Goal: Task Accomplishment & Management: Complete application form

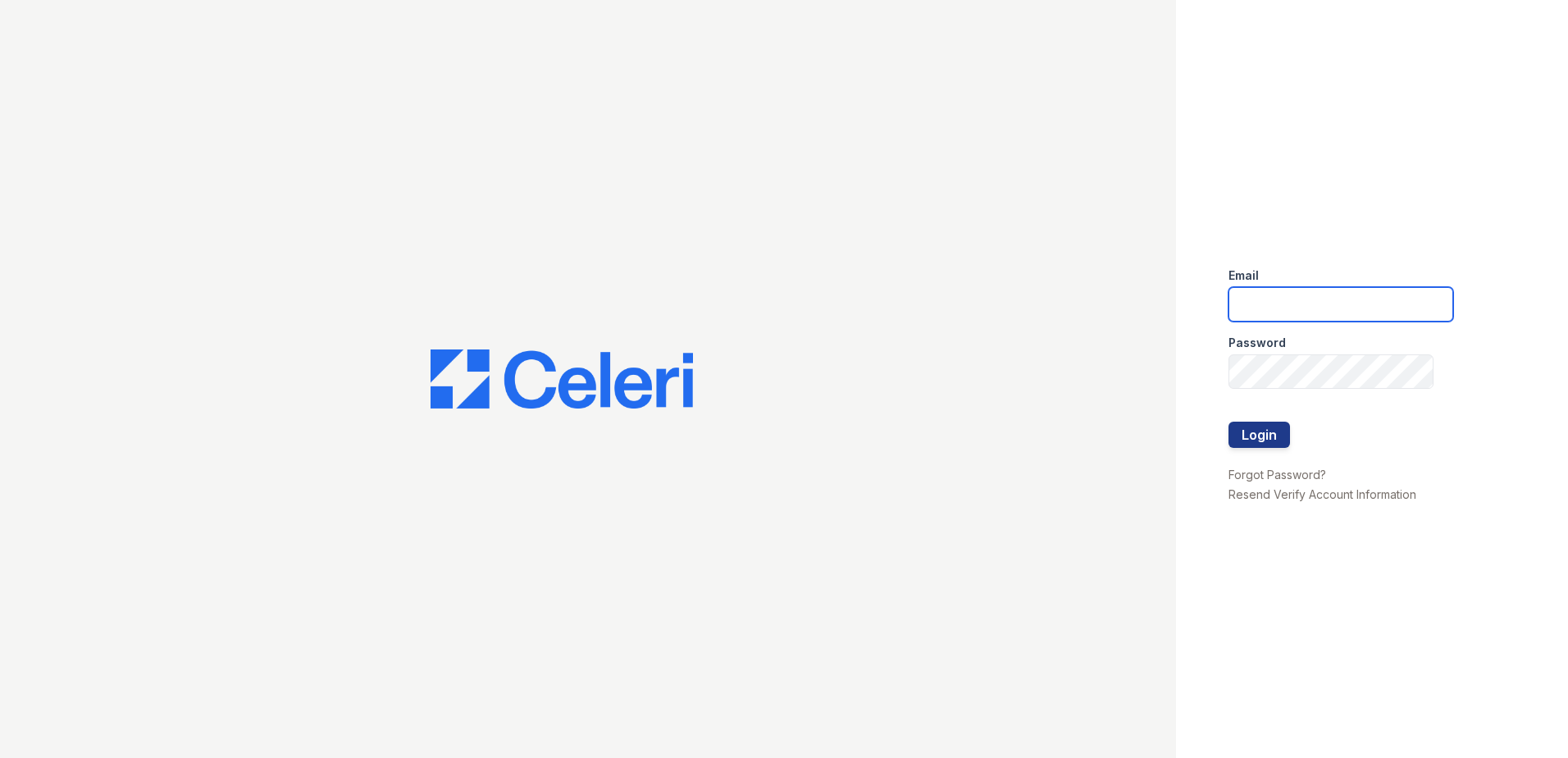
click at [1349, 311] on input "email" at bounding box center [1341, 305] width 225 height 35
type input "lawilliams@trinity-pm.com"
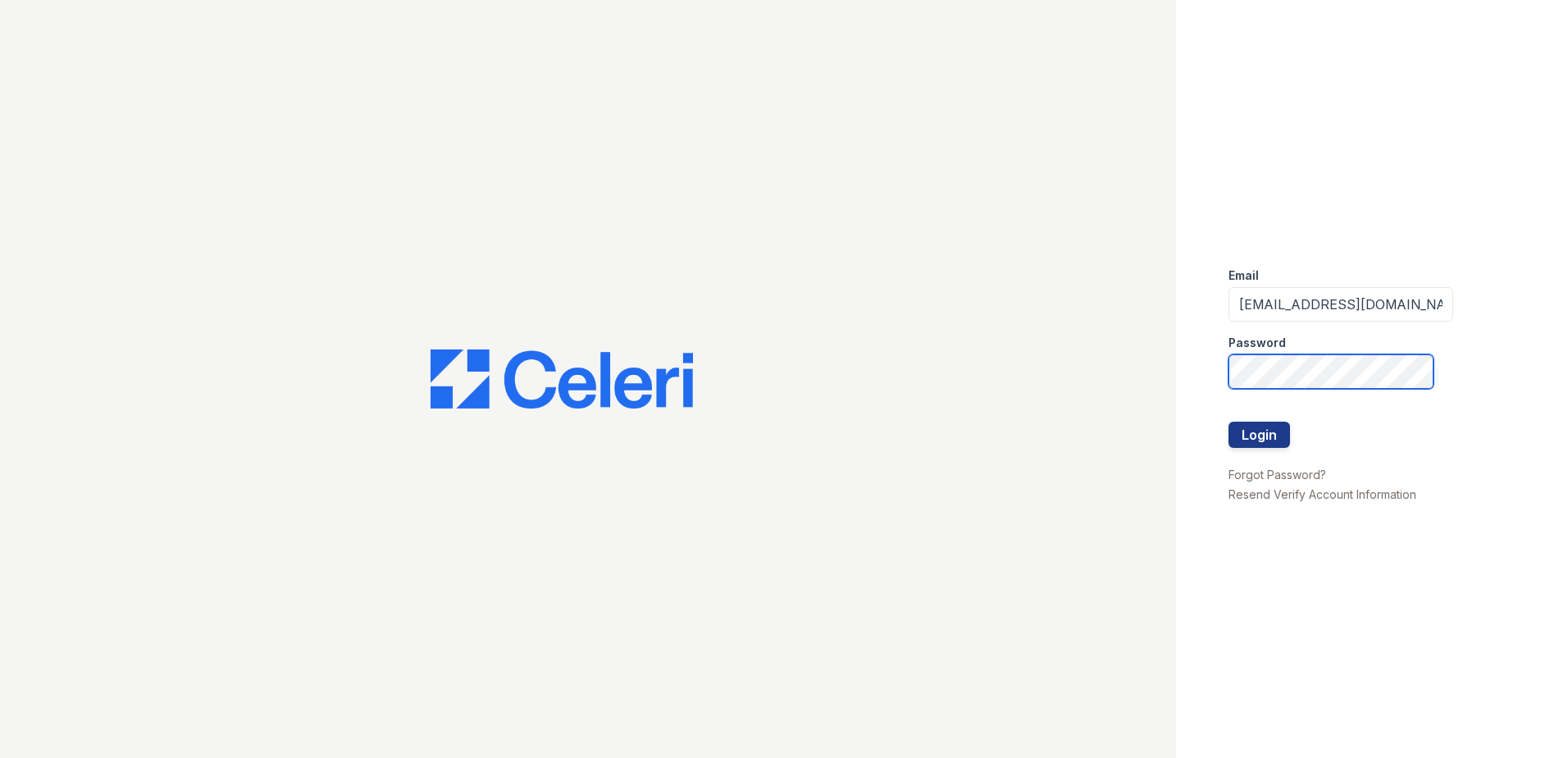
click at [1229, 422] on button "Login" at bounding box center [1260, 434] width 61 height 26
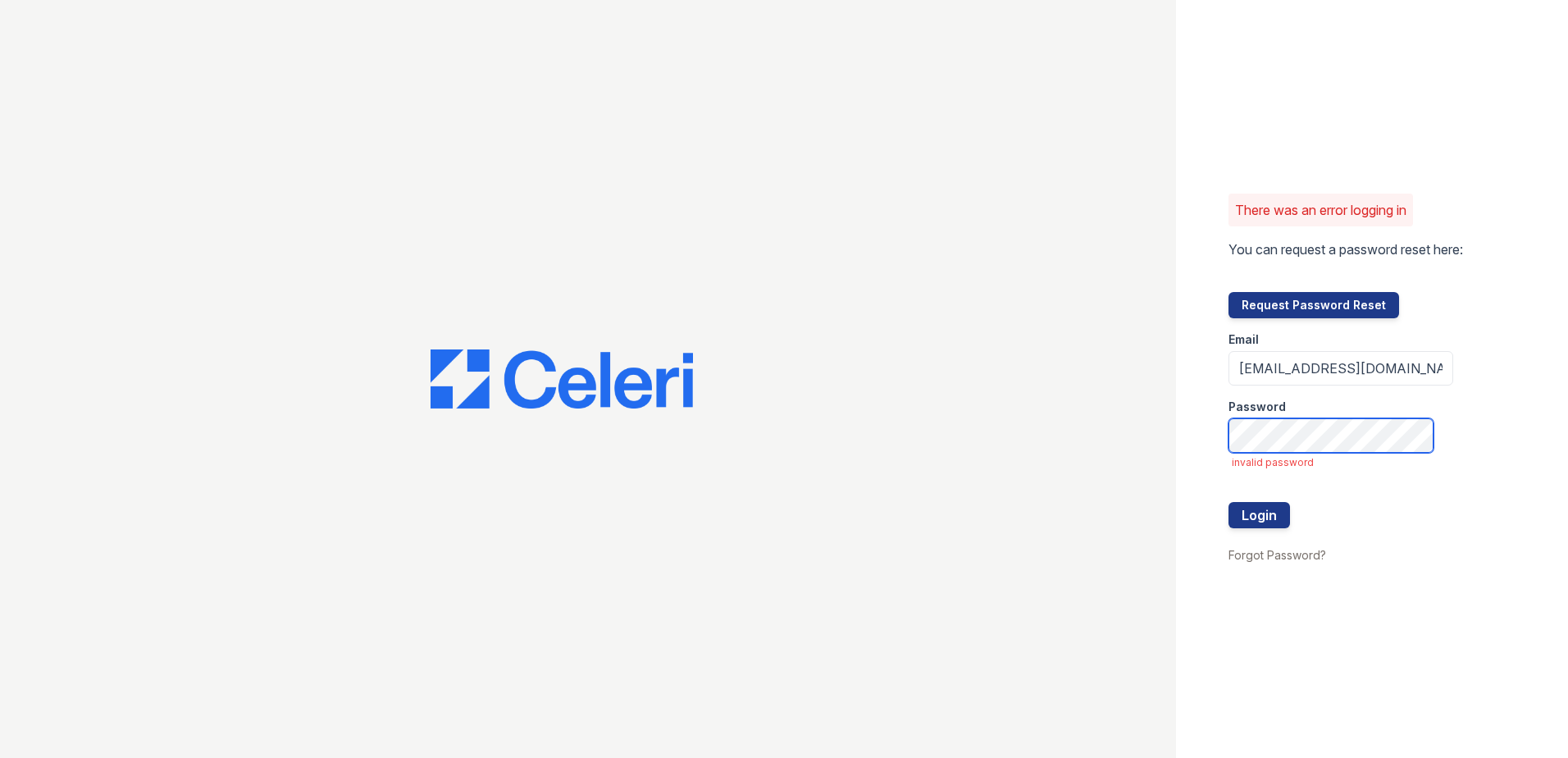
click at [1229, 501] on button "Login" at bounding box center [1260, 514] width 61 height 26
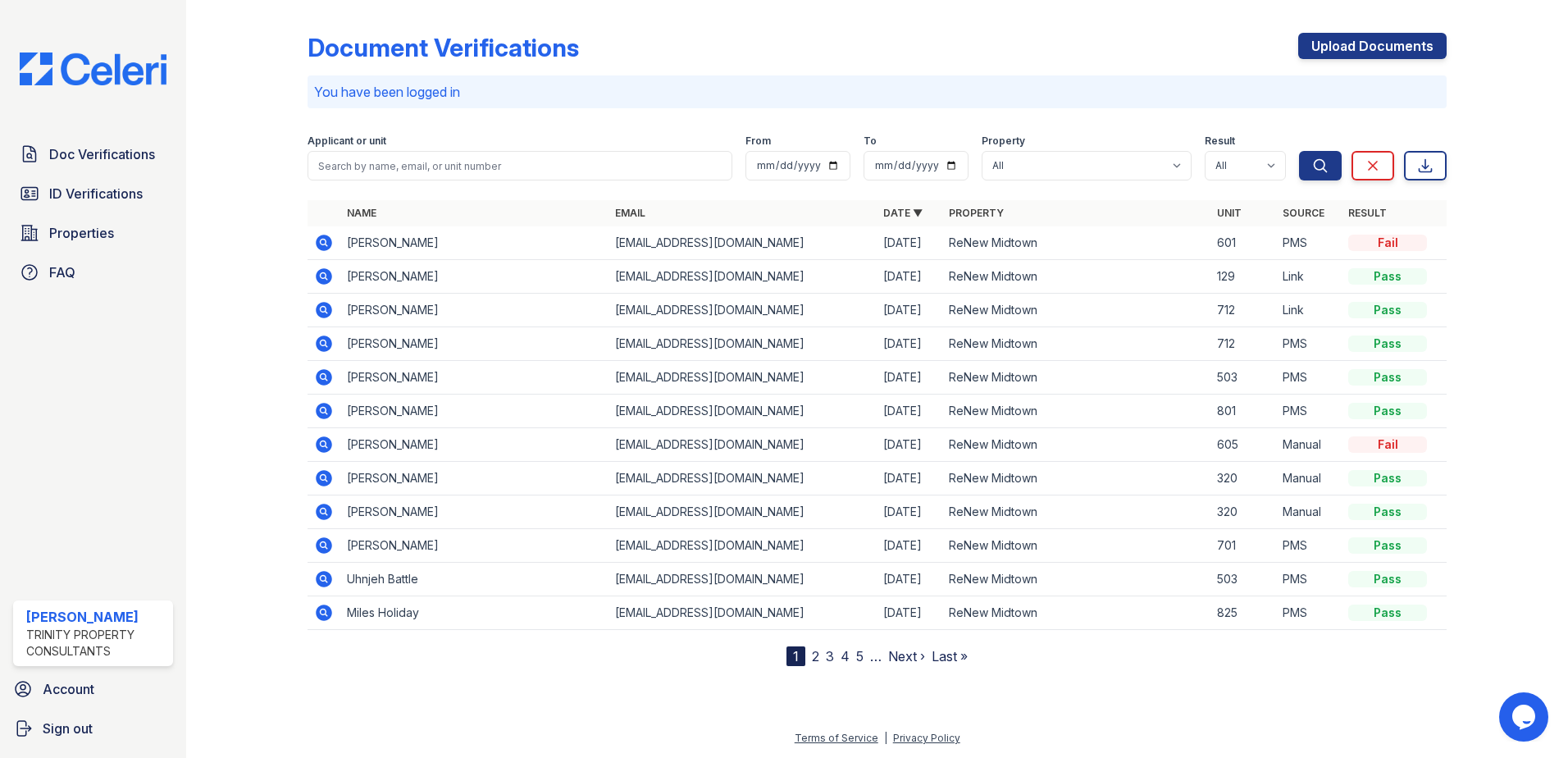
click at [323, 306] on icon at bounding box center [324, 309] width 19 height 19
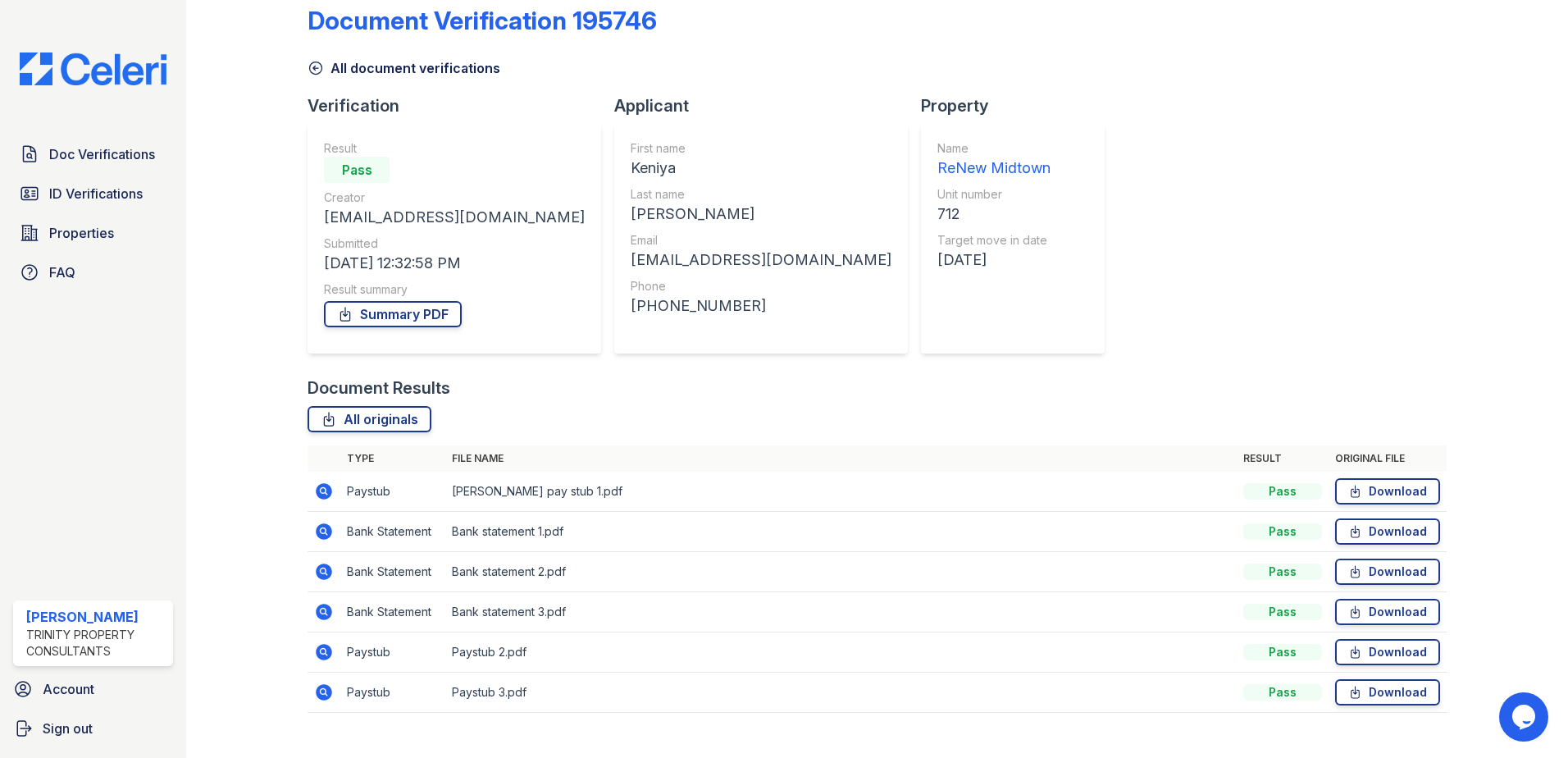
scroll to position [54, 0]
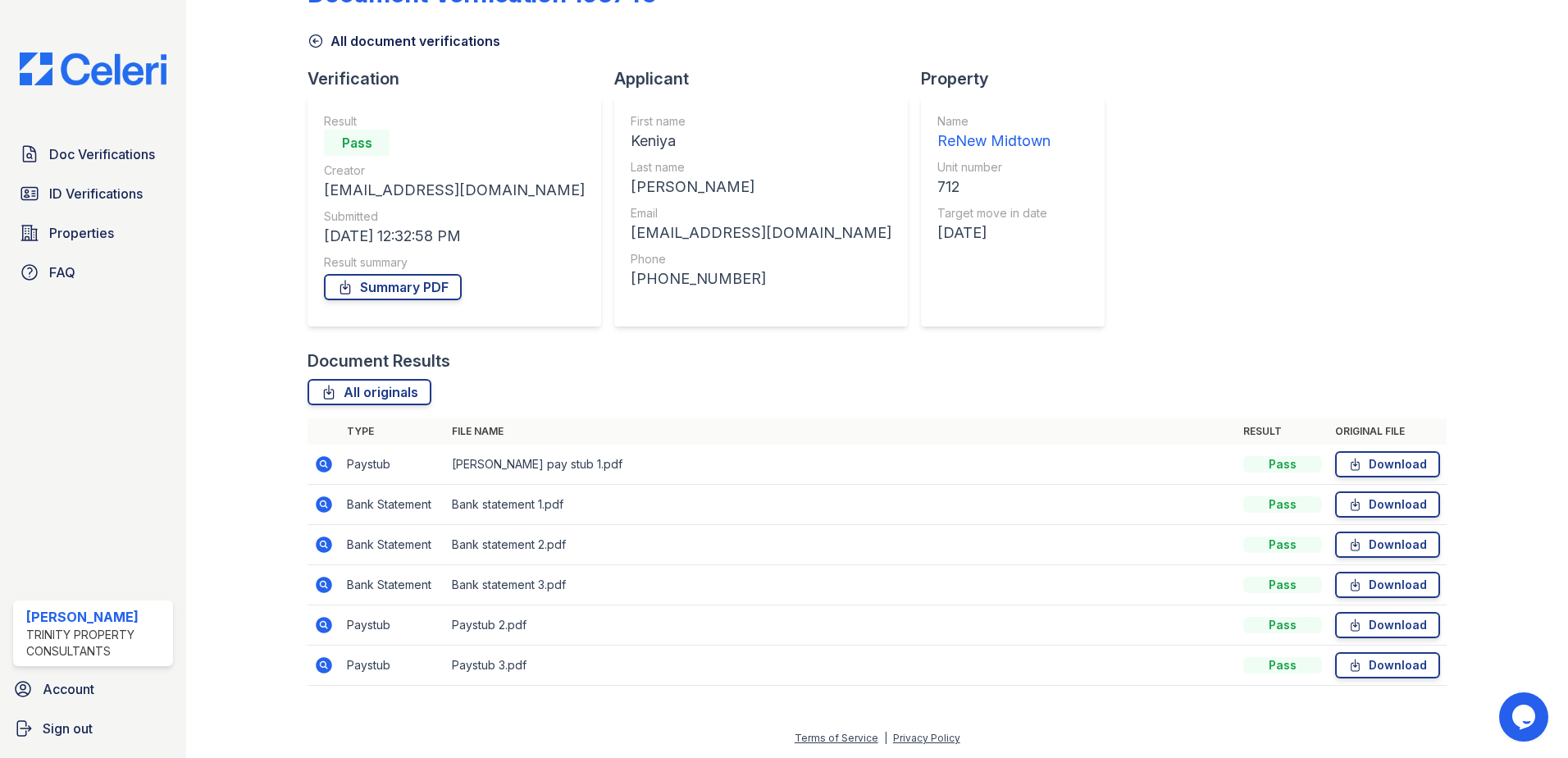
click at [318, 463] on icon at bounding box center [324, 464] width 16 height 16
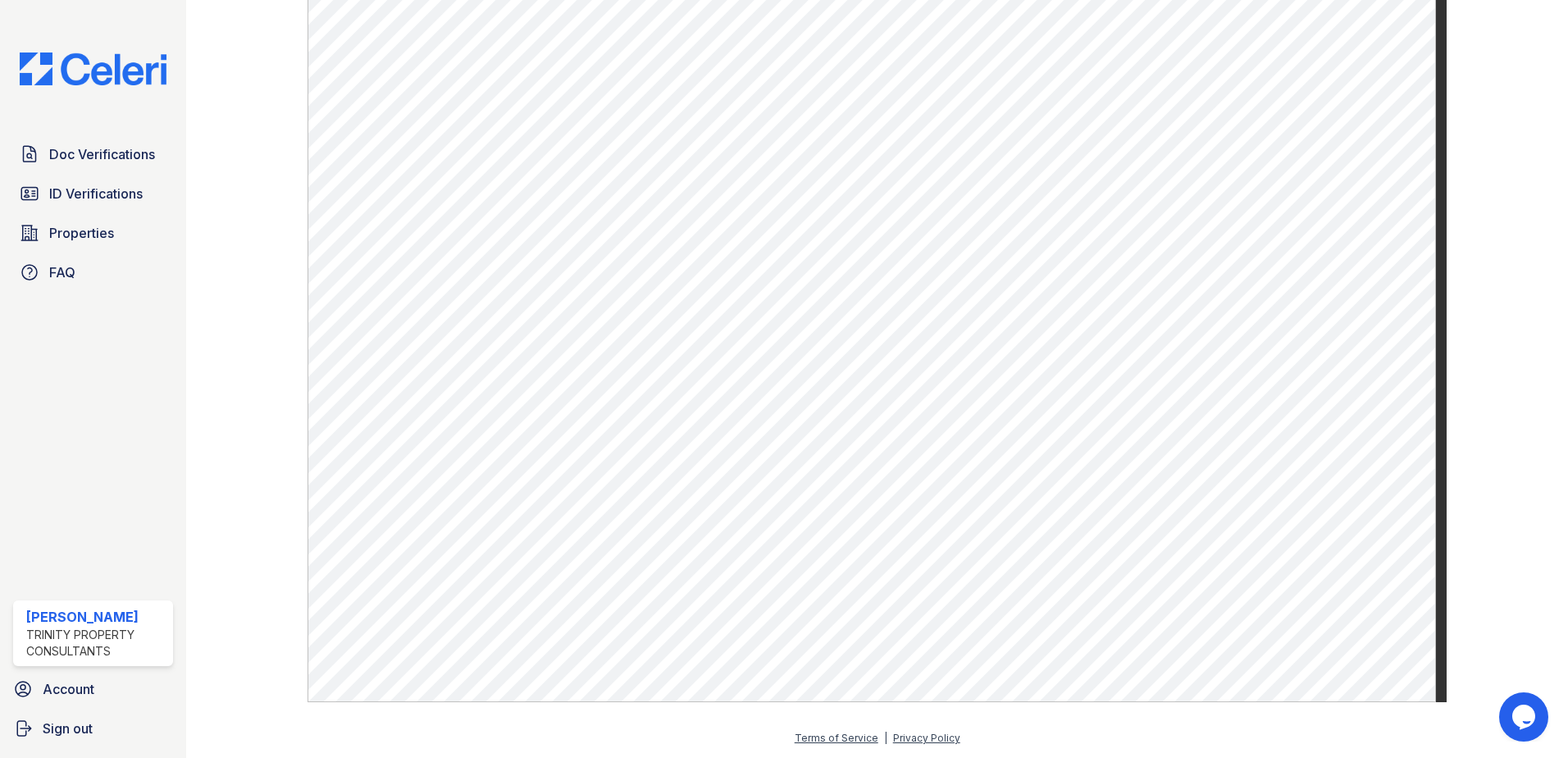
scroll to position [541, 0]
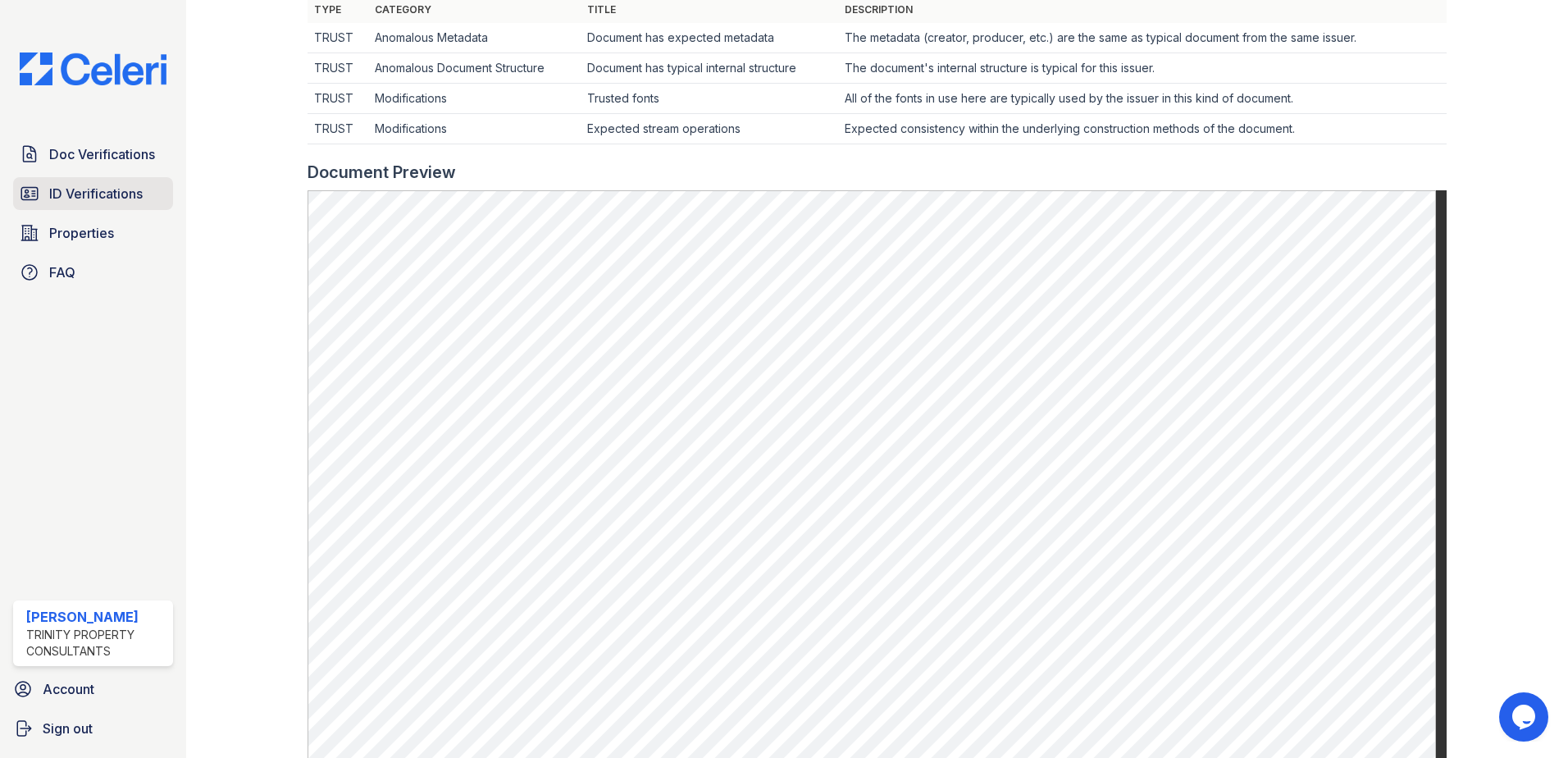
click at [119, 193] on span "ID Verifications" at bounding box center [95, 193] width 93 height 19
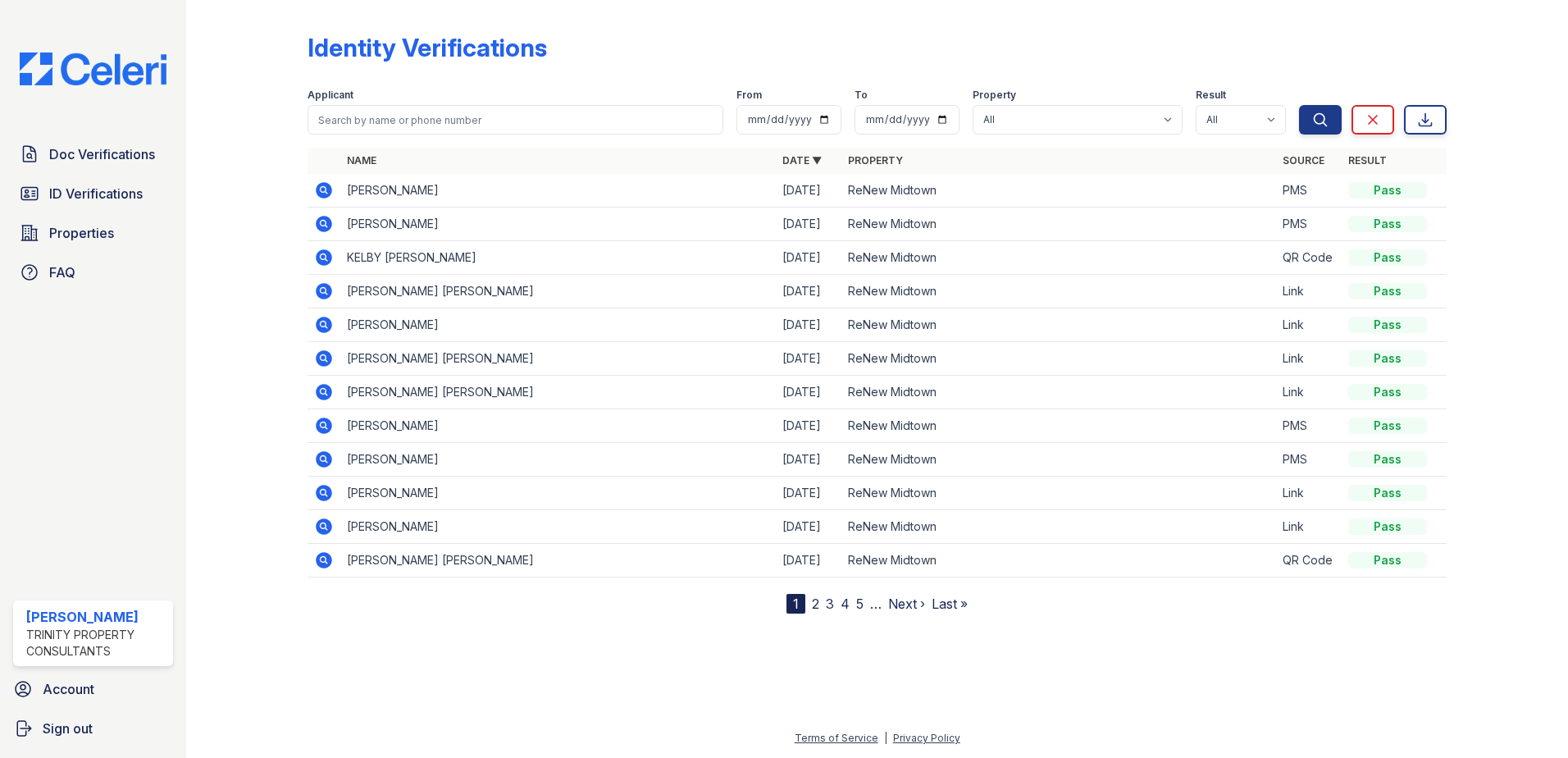
click at [328, 454] on icon at bounding box center [324, 459] width 16 height 16
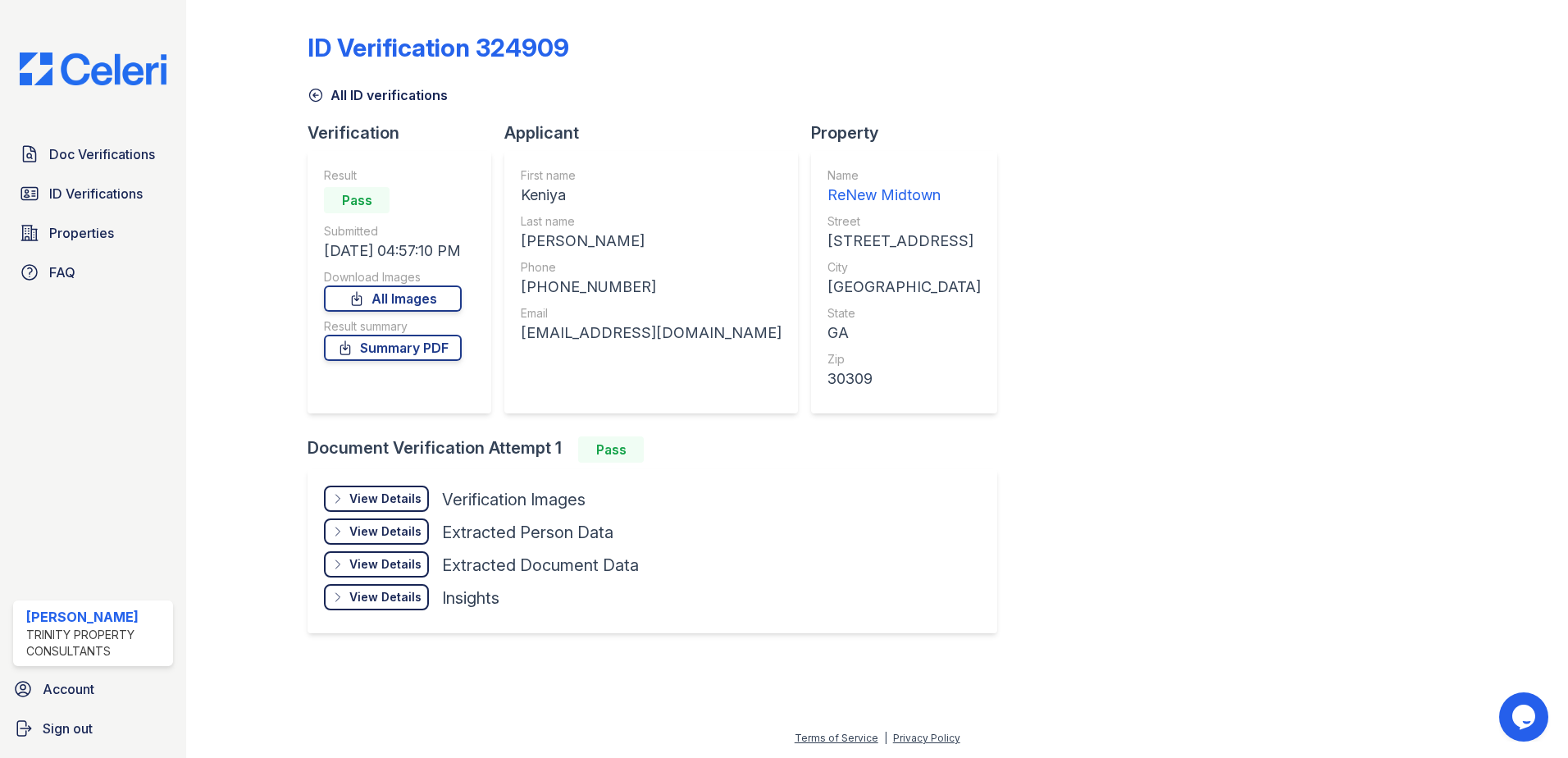
click at [384, 485] on div "View Details Details" at bounding box center [376, 498] width 105 height 26
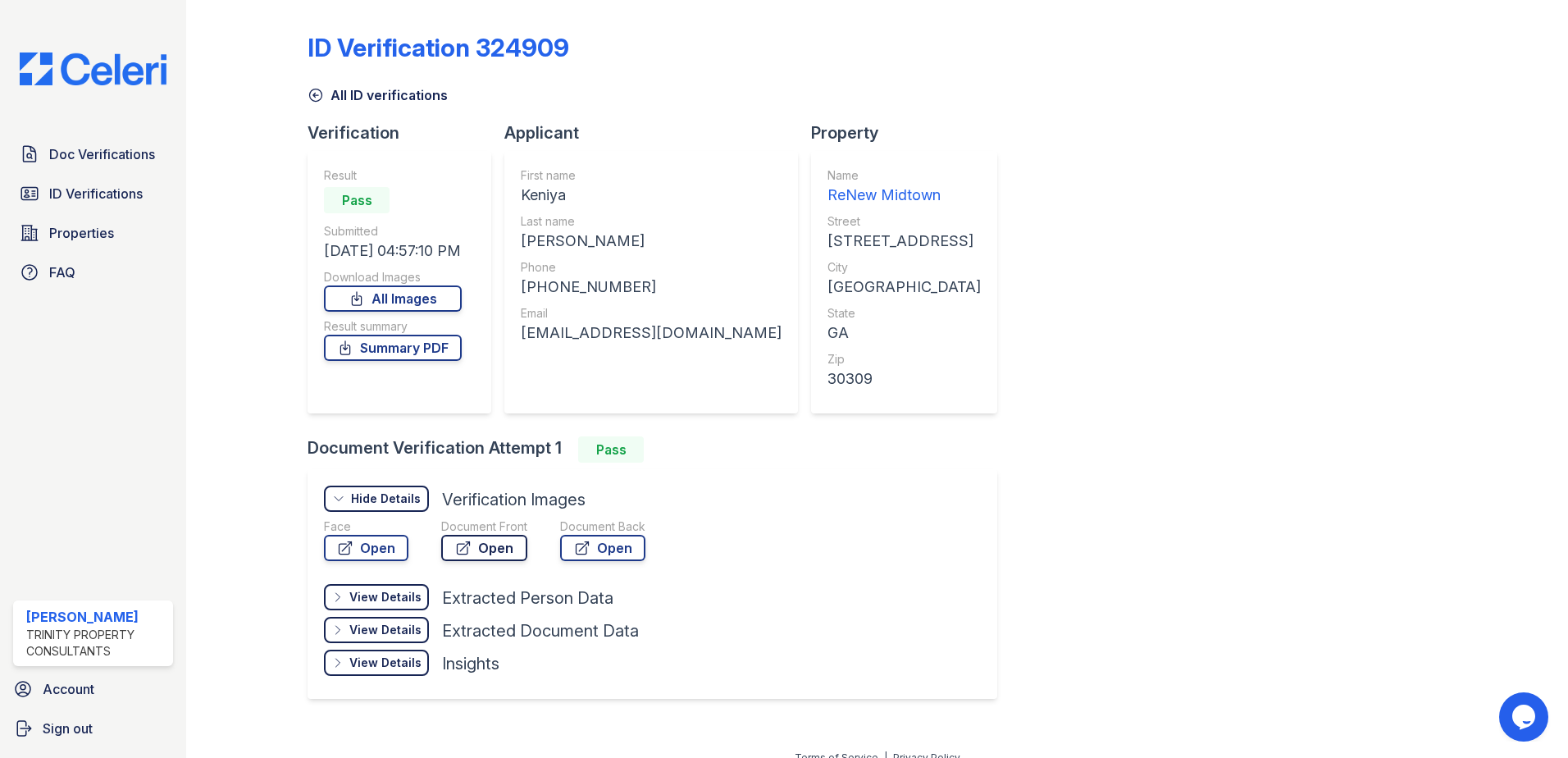
click at [489, 544] on link "Open" at bounding box center [484, 548] width 86 height 26
click at [142, 162] on span "Doc Verifications" at bounding box center [102, 154] width 106 height 19
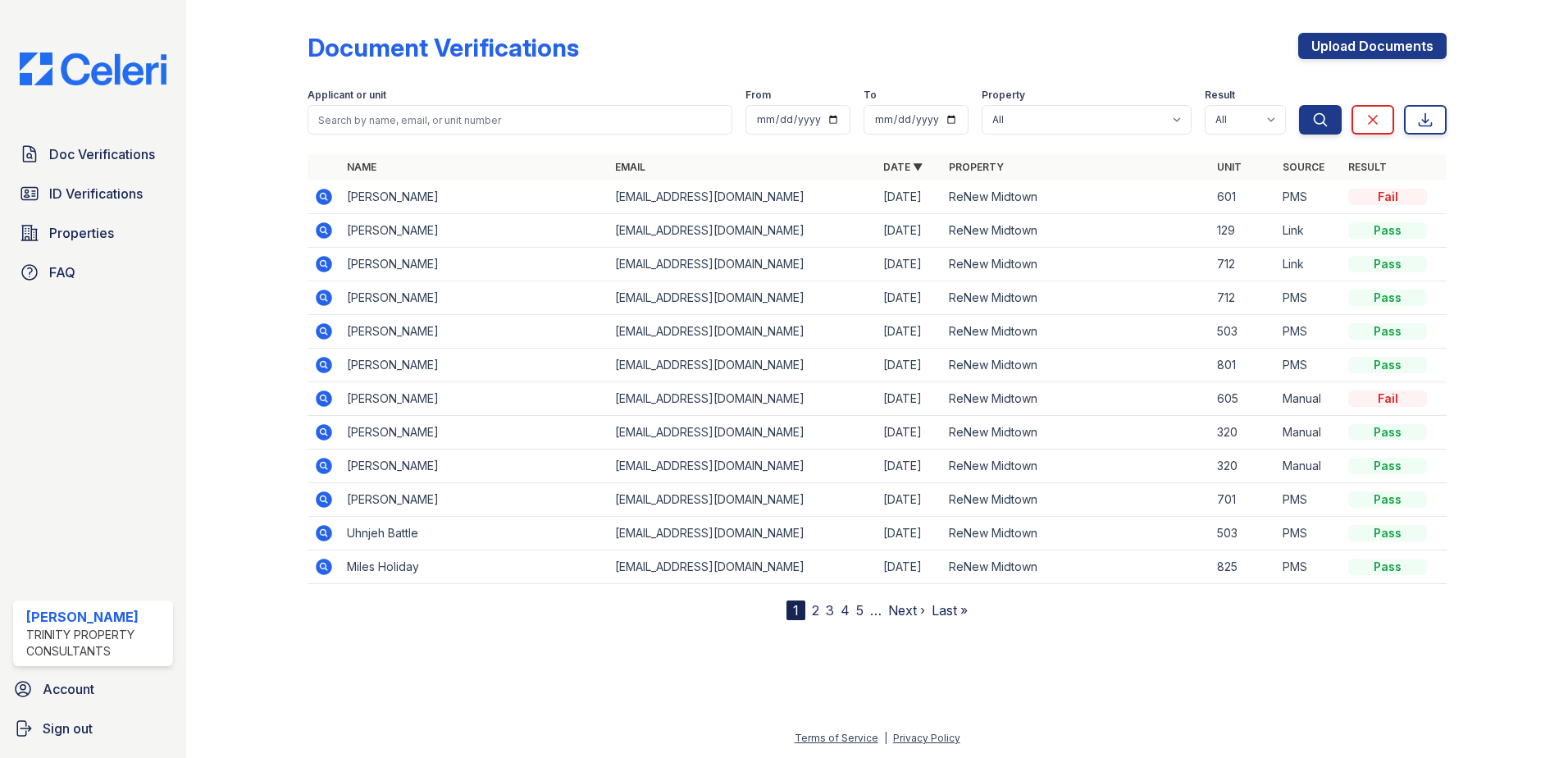
click at [329, 196] on icon at bounding box center [324, 196] width 16 height 16
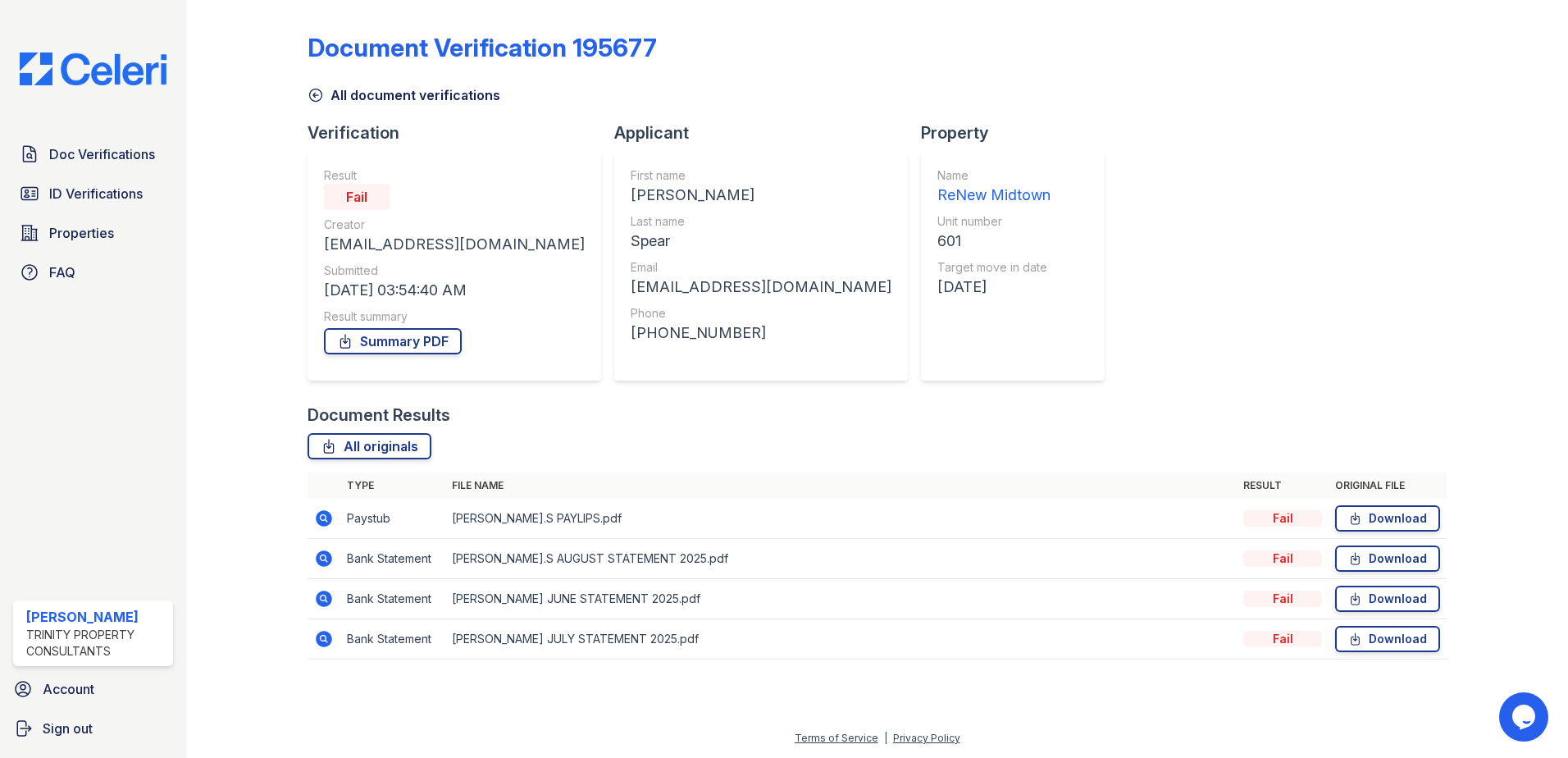
click at [369, 198] on div "Fail" at bounding box center [356, 196] width 65 height 26
click at [327, 516] on icon at bounding box center [324, 518] width 16 height 16
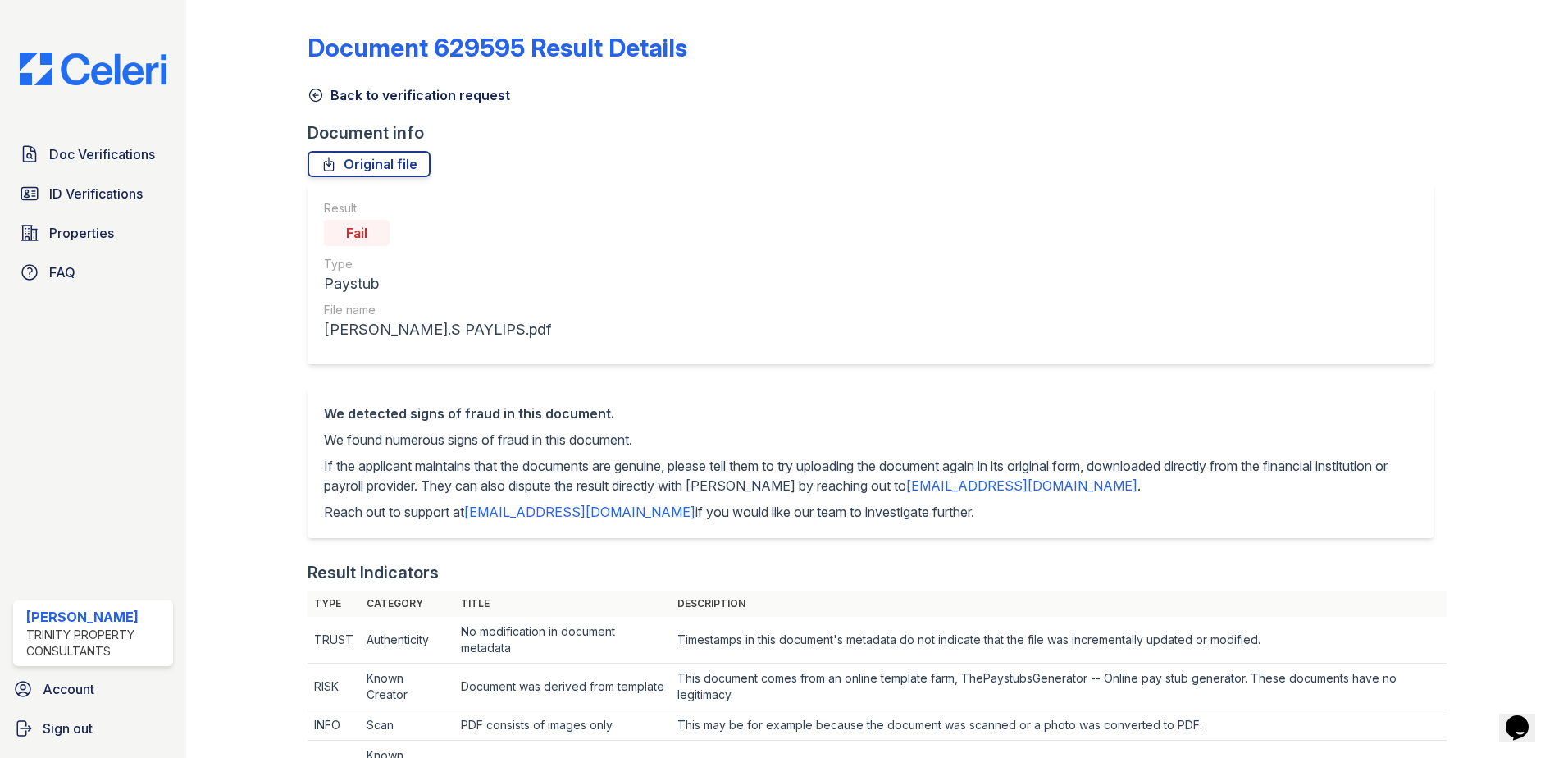
click at [312, 91] on icon at bounding box center [315, 94] width 16 height 16
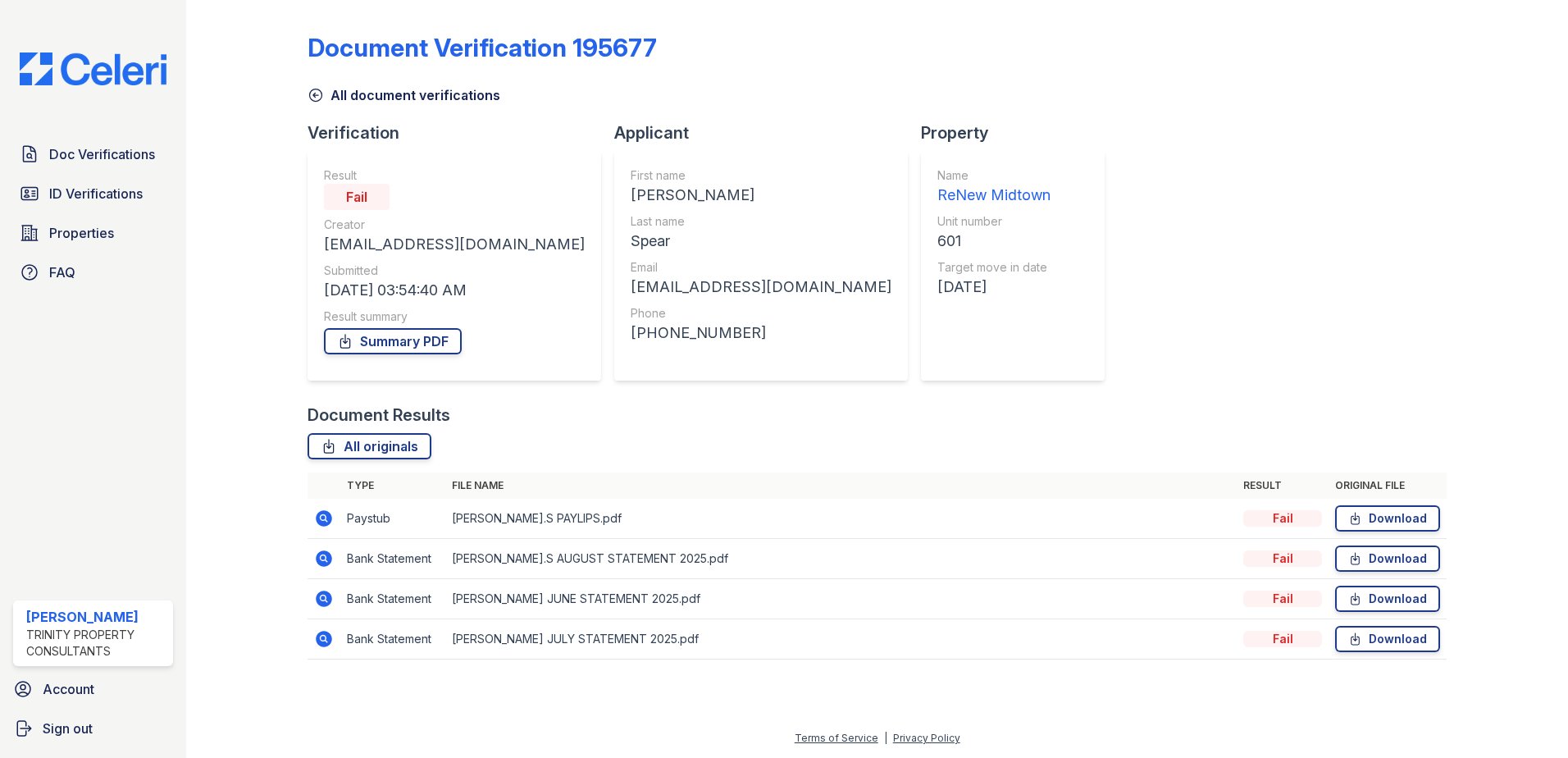
click at [328, 515] on icon at bounding box center [324, 518] width 16 height 16
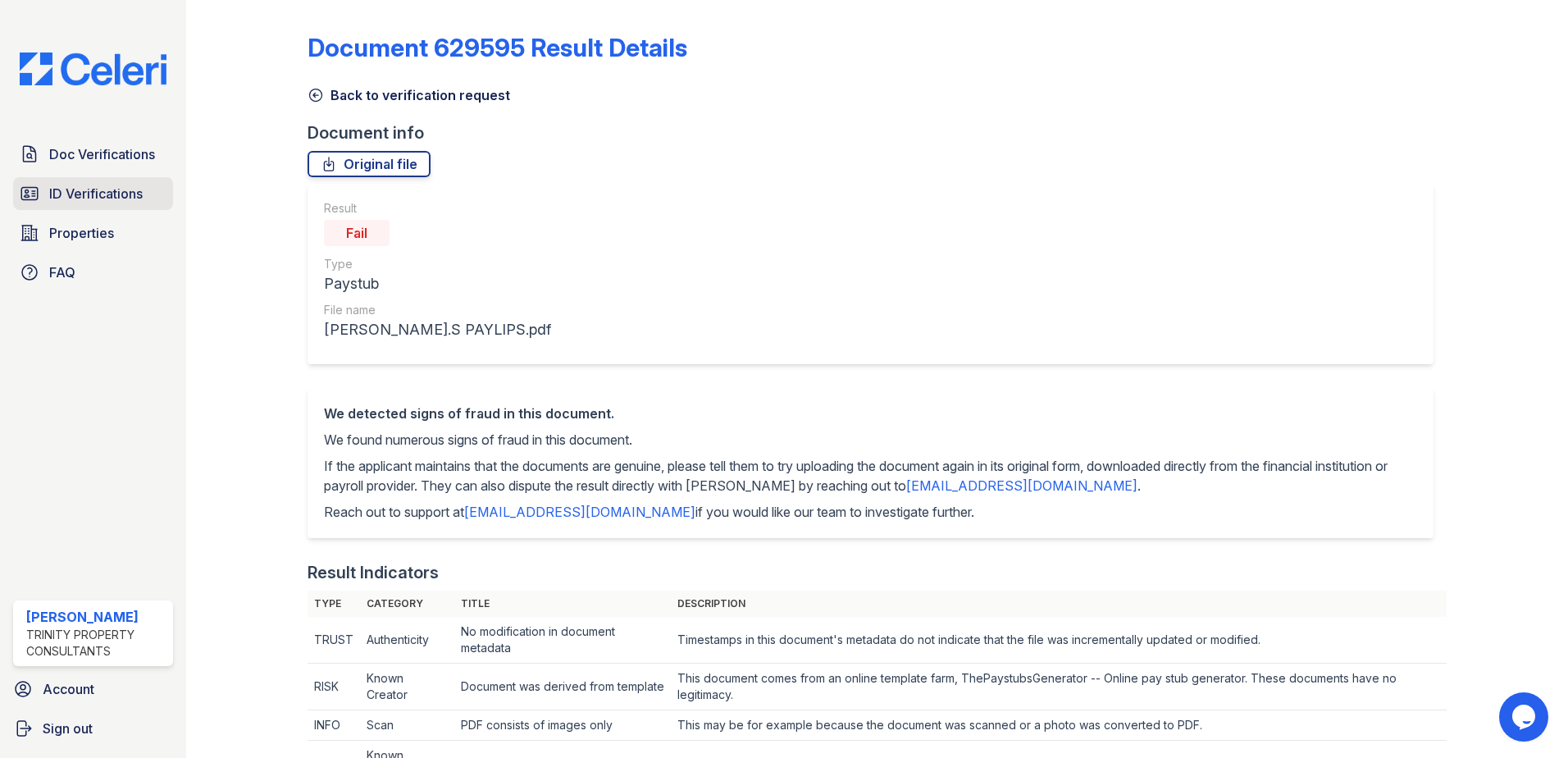
click at [101, 187] on span "ID Verifications" at bounding box center [95, 193] width 93 height 19
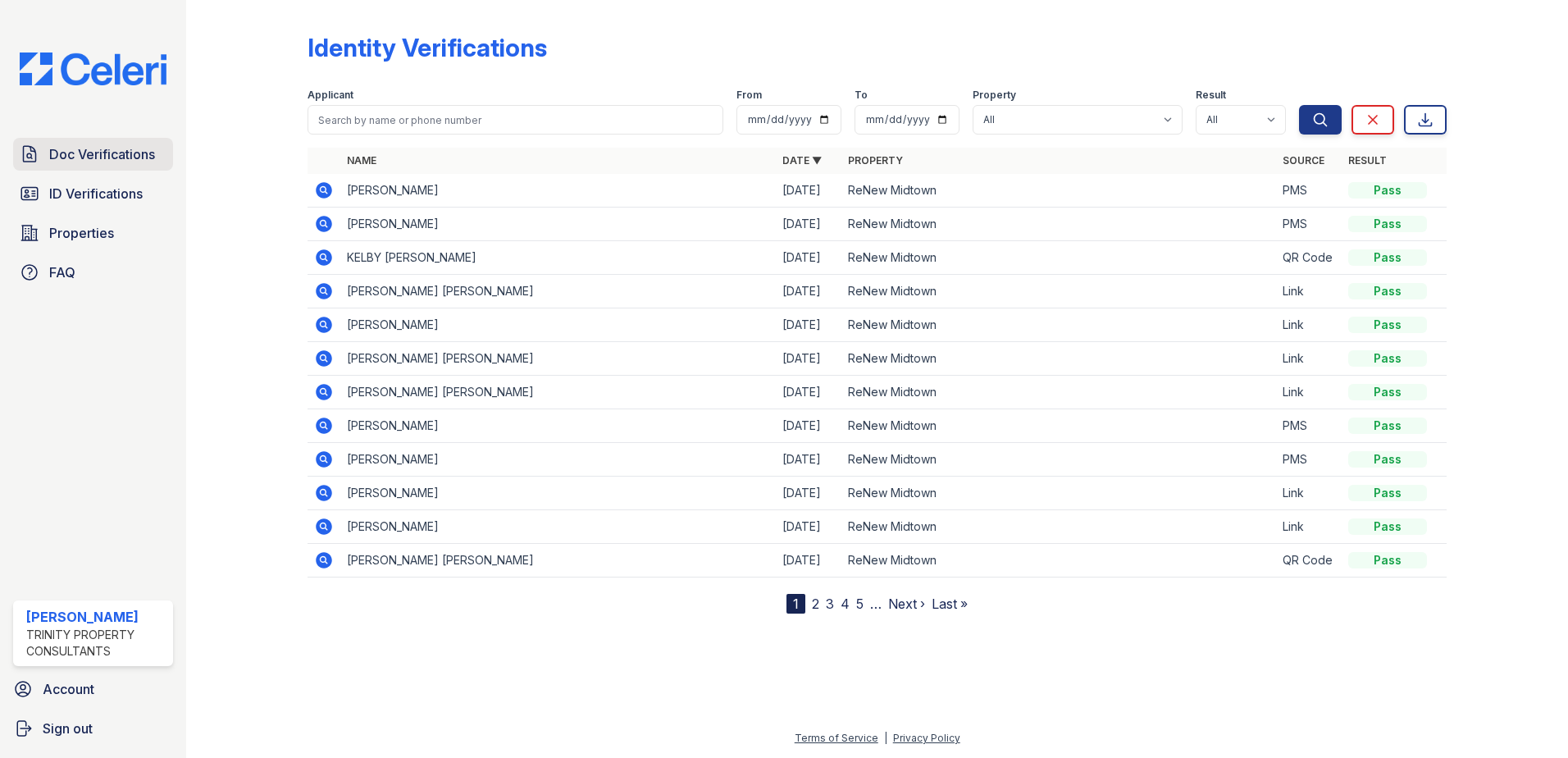
click at [82, 149] on span "Doc Verifications" at bounding box center [102, 154] width 106 height 19
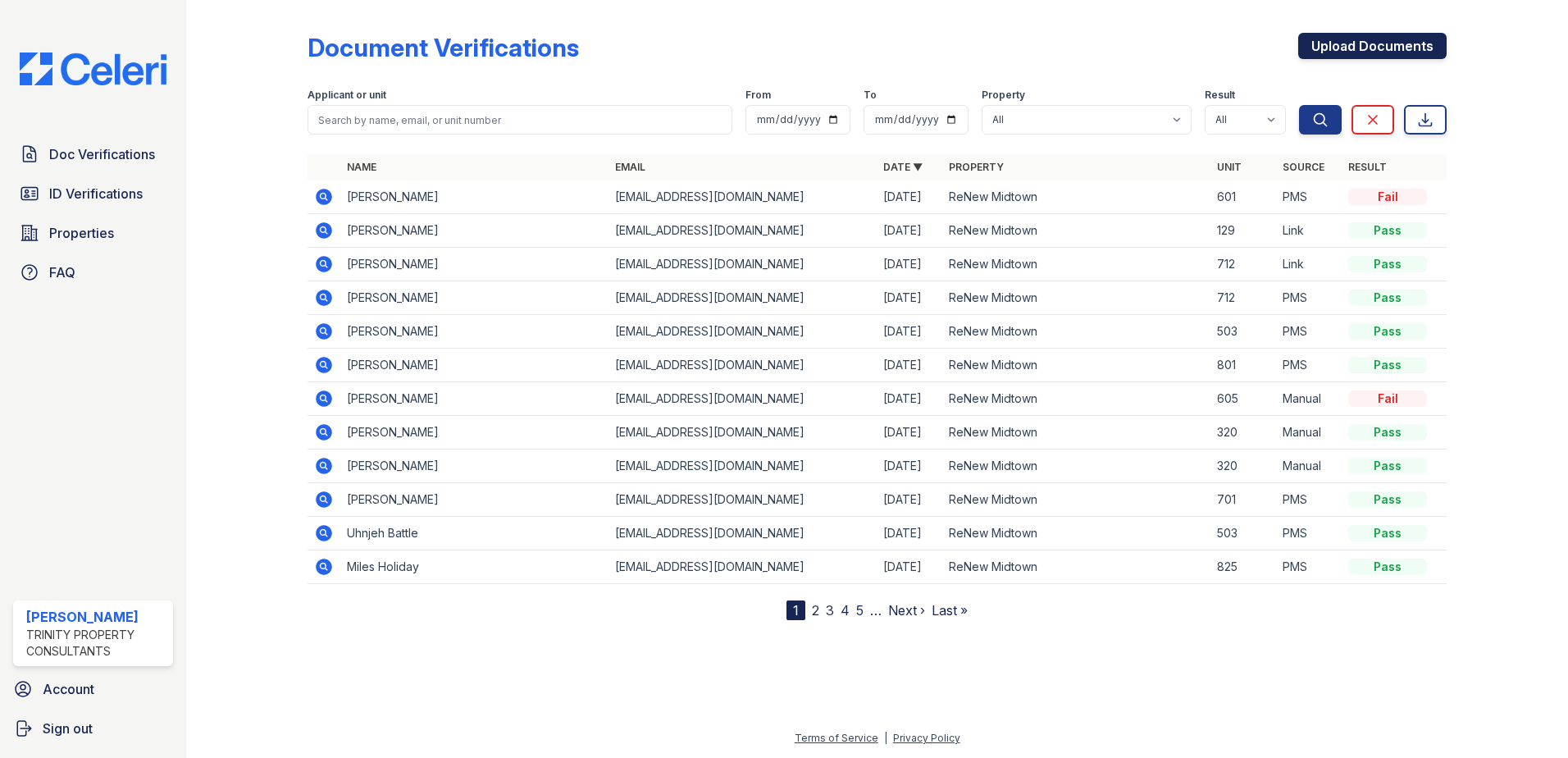
click at [1370, 47] on link "Upload Documents" at bounding box center [1372, 45] width 149 height 26
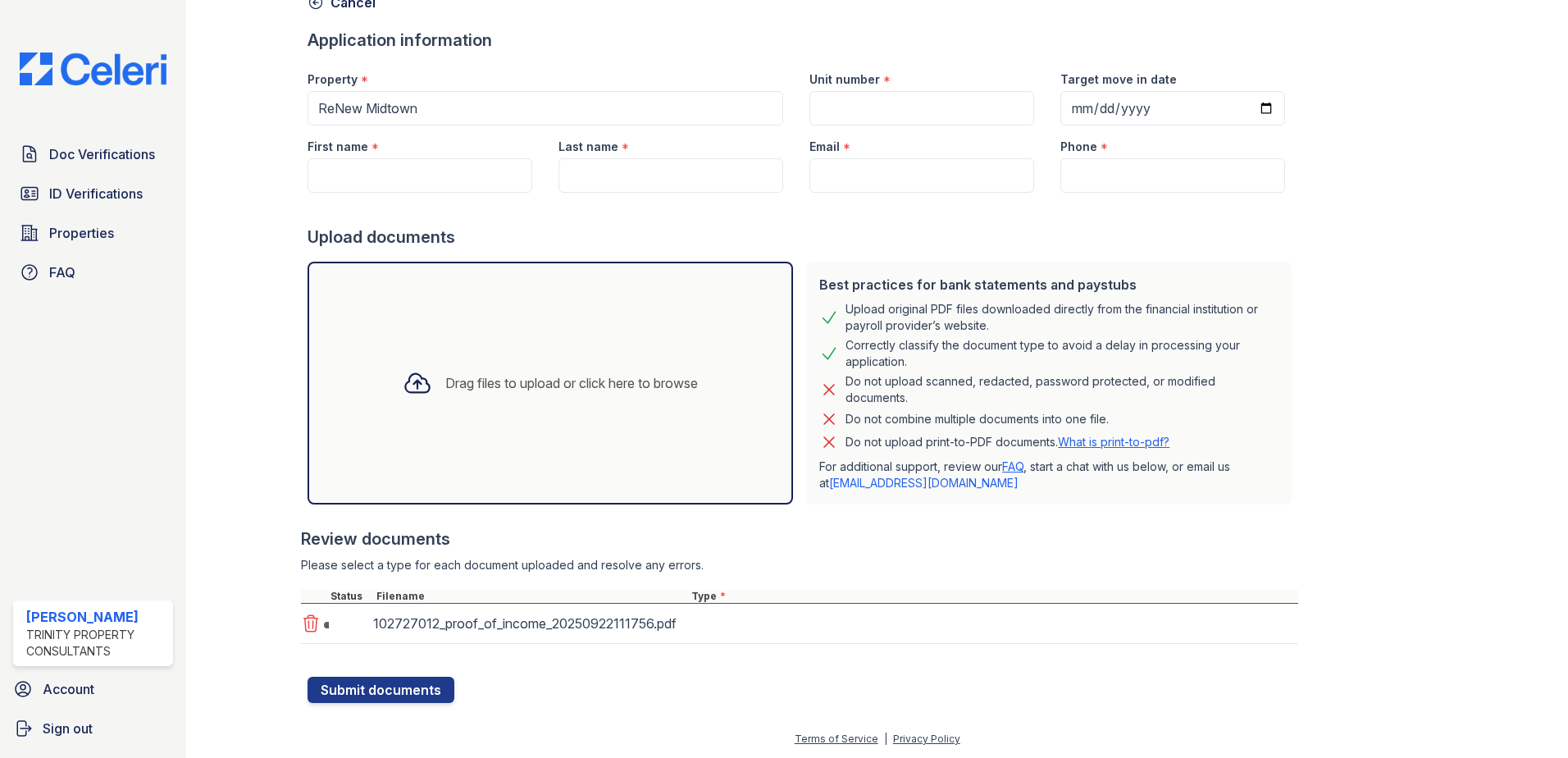
scroll to position [93, 0]
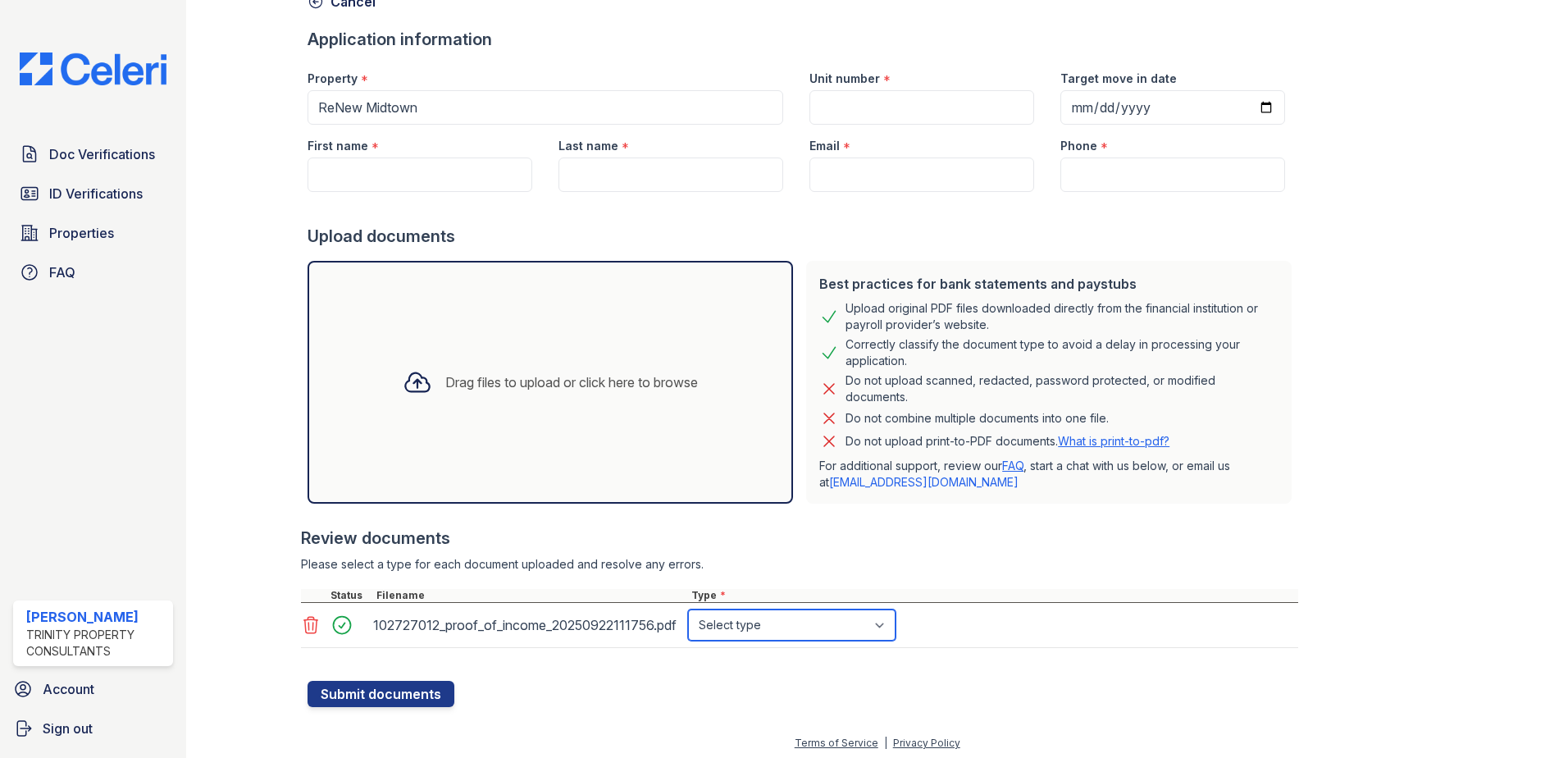
click at [818, 631] on select "Select type Paystub Bank Statement Offer Letter Tax Documents Benefit Award Let…" at bounding box center [792, 624] width 208 height 31
select select "offer_letter"
click at [688, 609] on select "Select type Paystub Bank Statement Offer Letter Tax Documents Benefit Award Let…" at bounding box center [792, 624] width 208 height 31
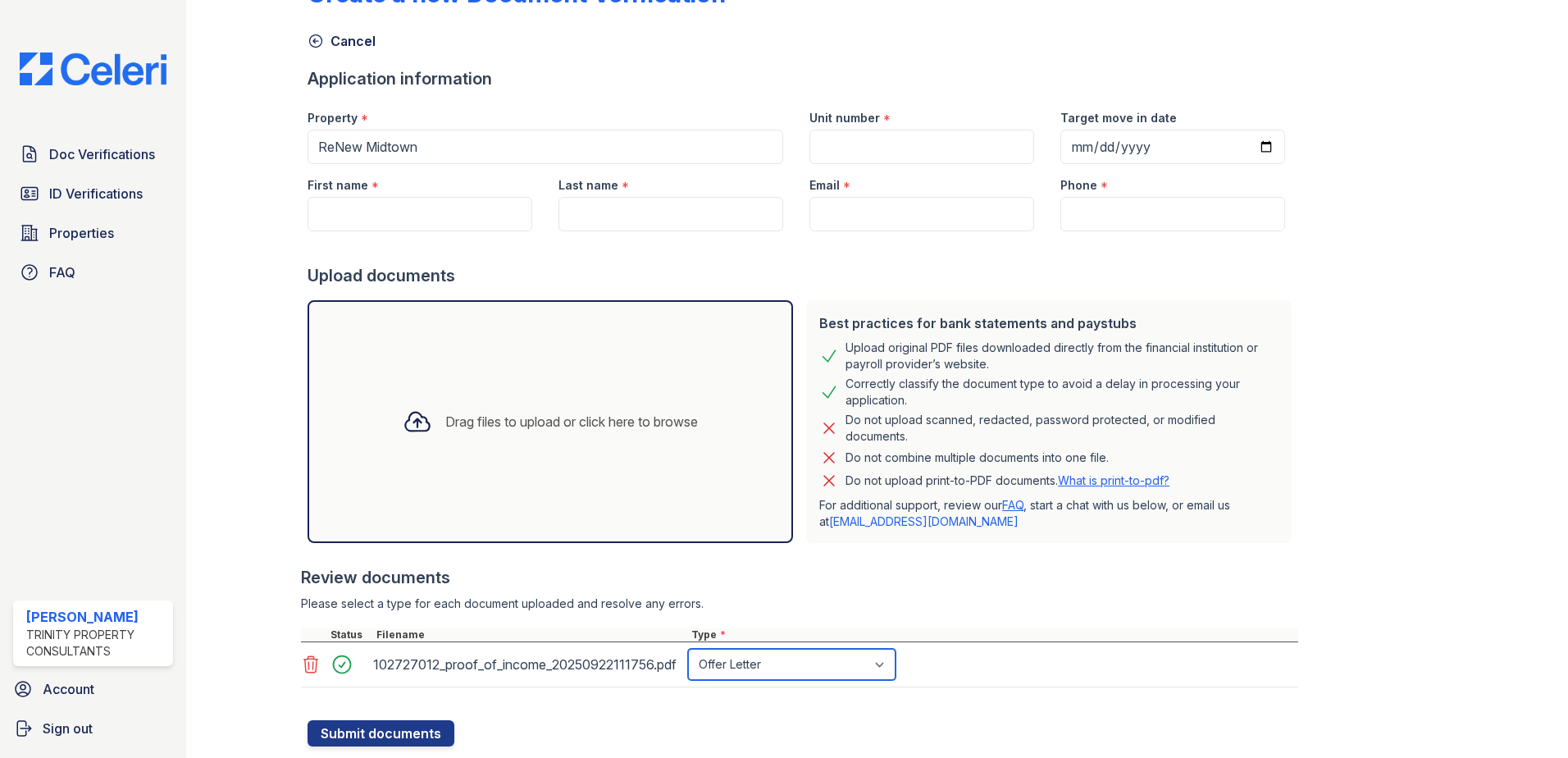
scroll to position [0, 0]
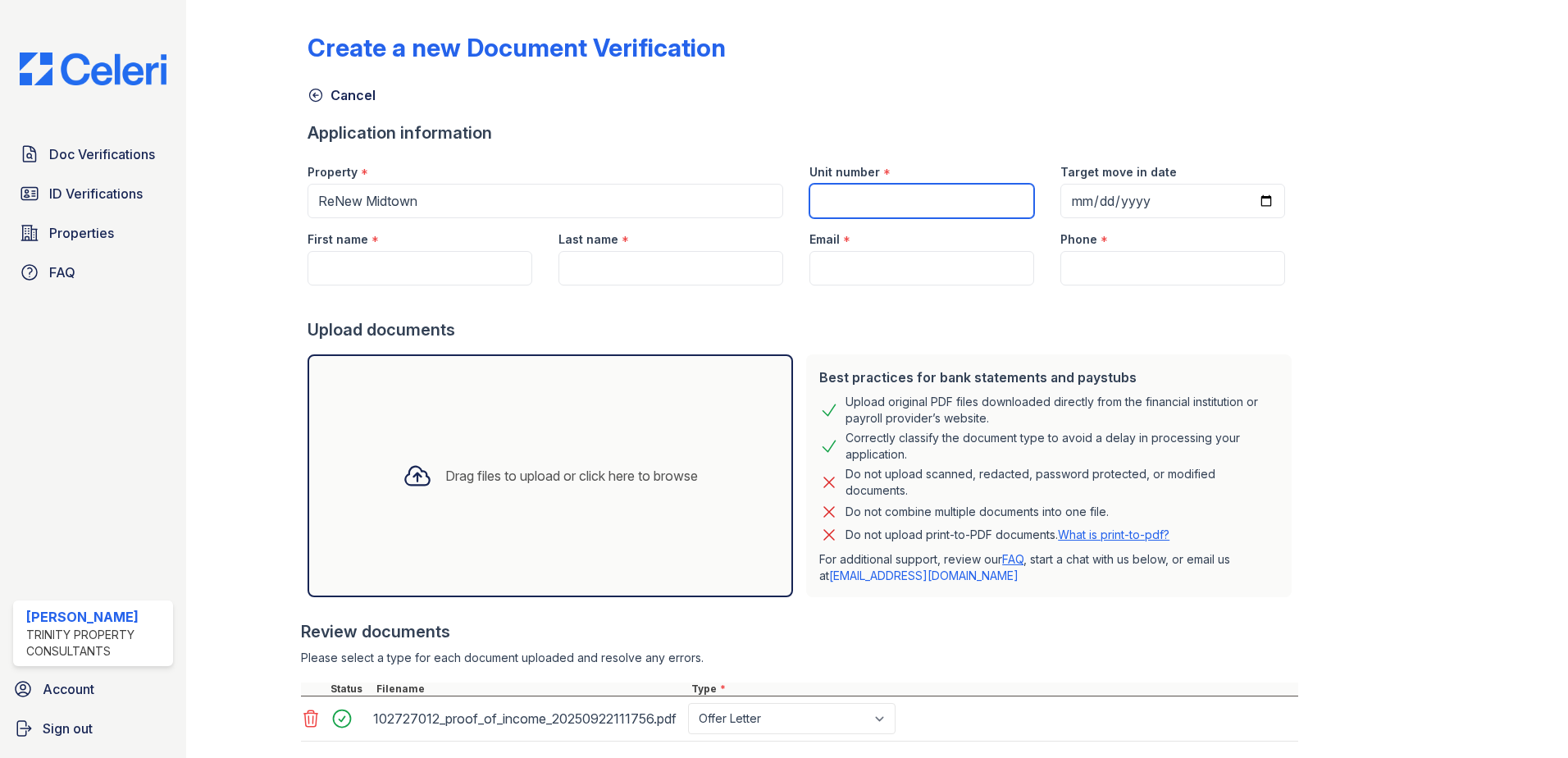
click at [867, 192] on input "Unit number" at bounding box center [922, 201] width 225 height 35
type input "233"
click at [1101, 270] on input "Phone" at bounding box center [1173, 268] width 225 height 35
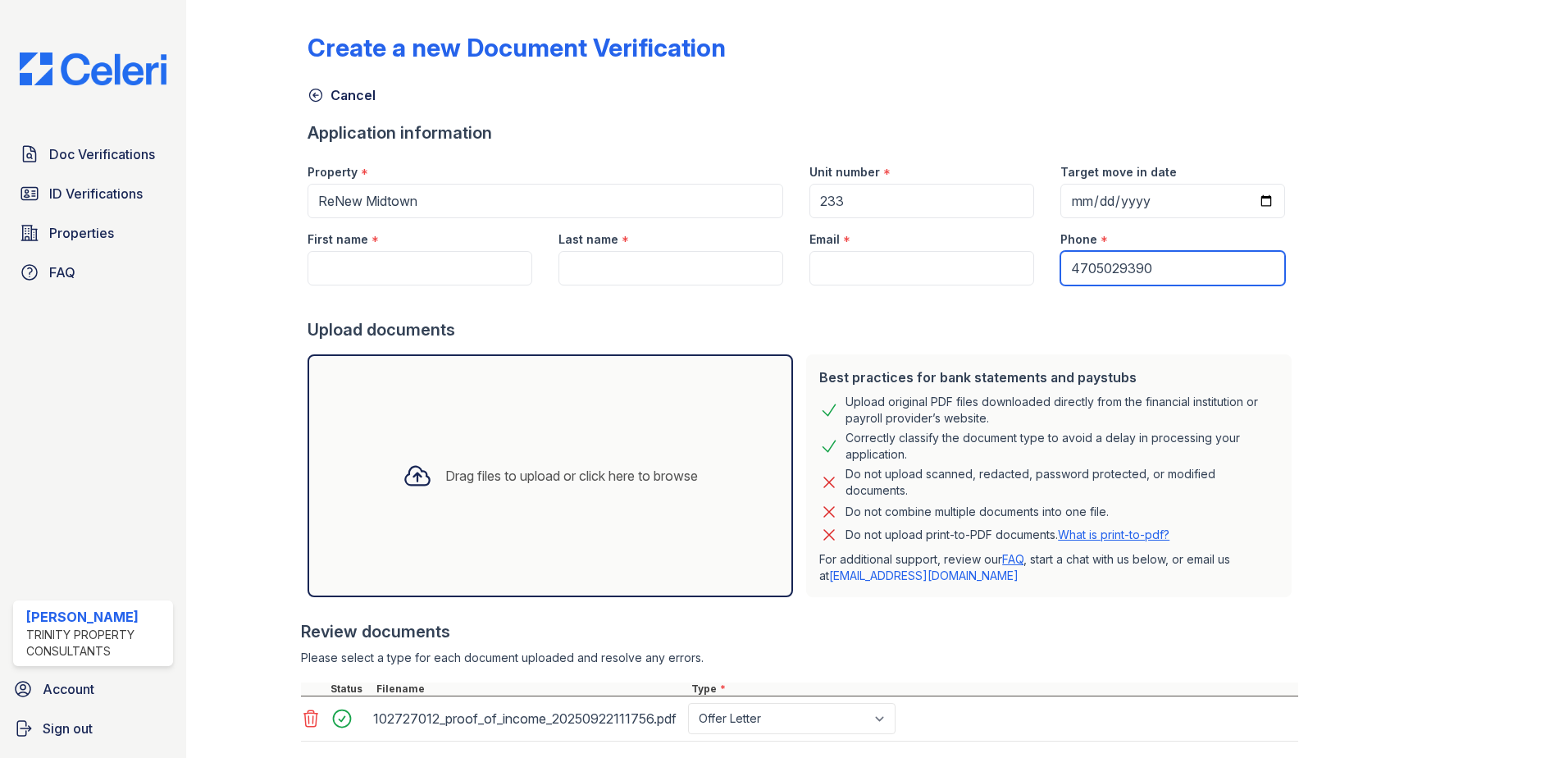
type input "4705029390"
click at [917, 250] on div "Email *" at bounding box center [922, 234] width 225 height 33
click at [911, 272] on input "Email" at bounding box center [922, 268] width 225 height 35
click at [832, 272] on input "Email" at bounding box center [922, 268] width 225 height 35
paste input "[EMAIL_ADDRESS][DOMAIN_NAME]"
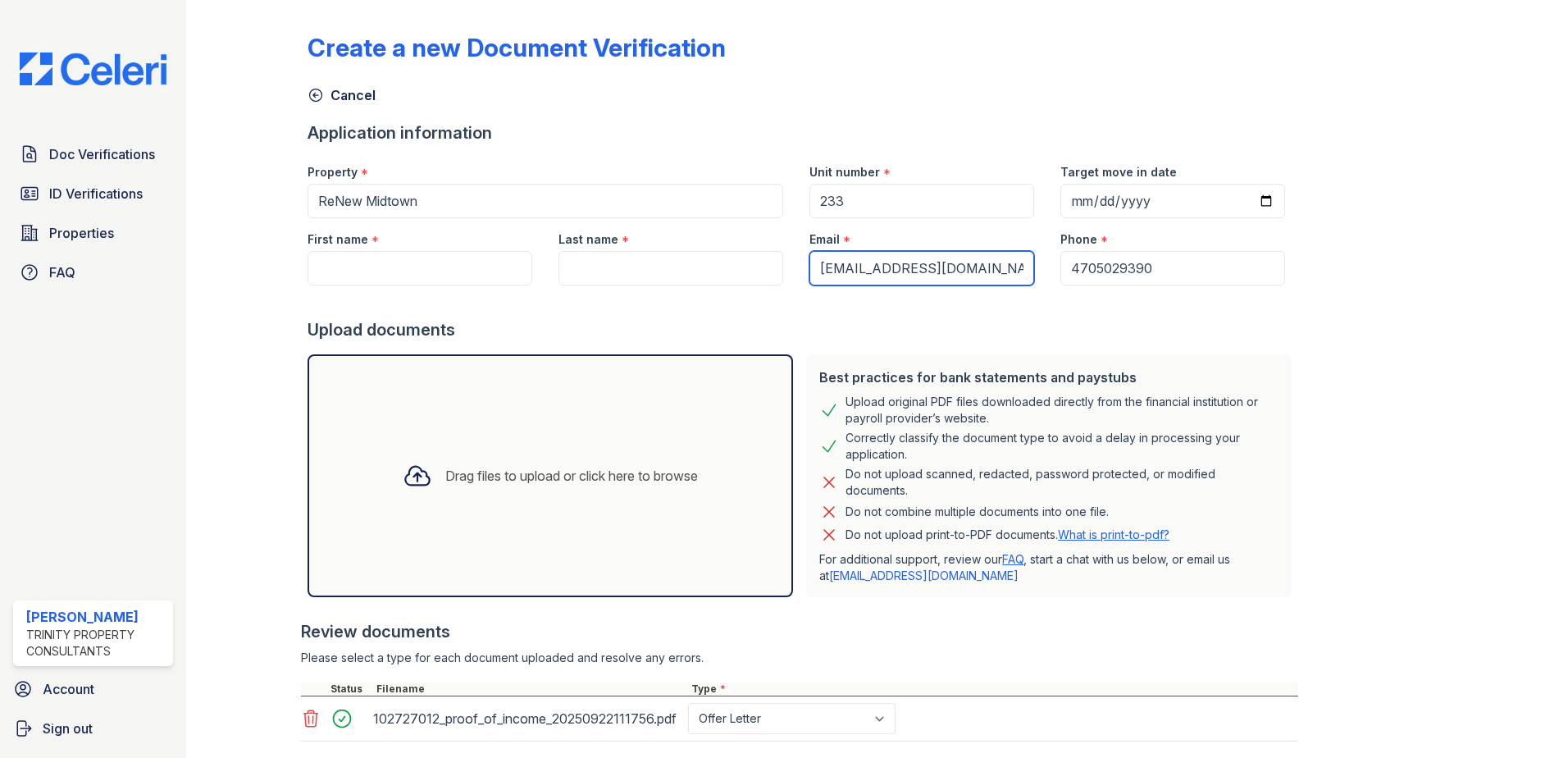
type input "[EMAIL_ADDRESS][DOMAIN_NAME]"
click at [598, 261] on input "Last name" at bounding box center [671, 268] width 225 height 35
type input "Q"
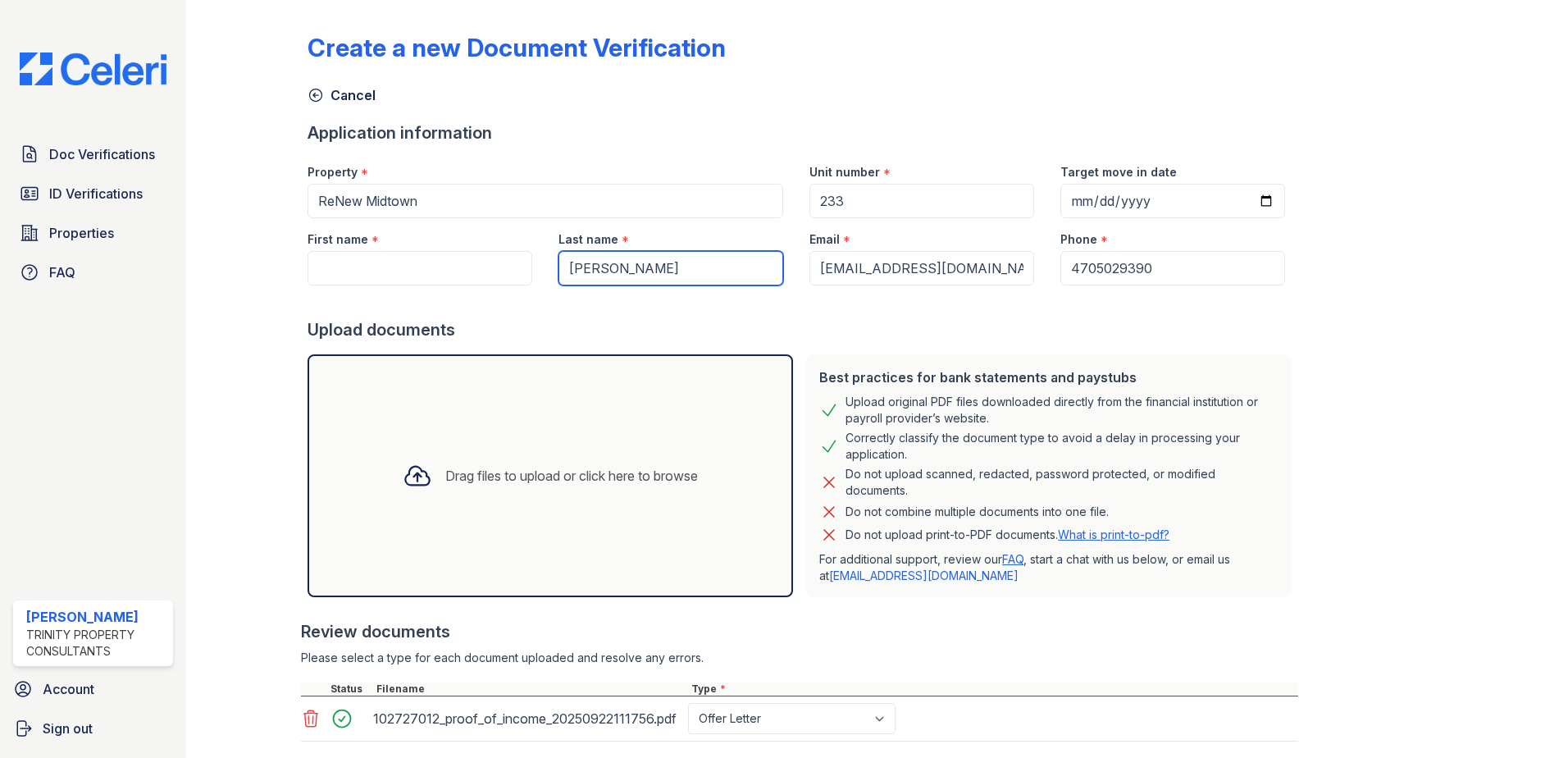
type input "[PERSON_NAME]"
click at [340, 252] on input "First name" at bounding box center [420, 268] width 225 height 35
type input "L"
type input "k"
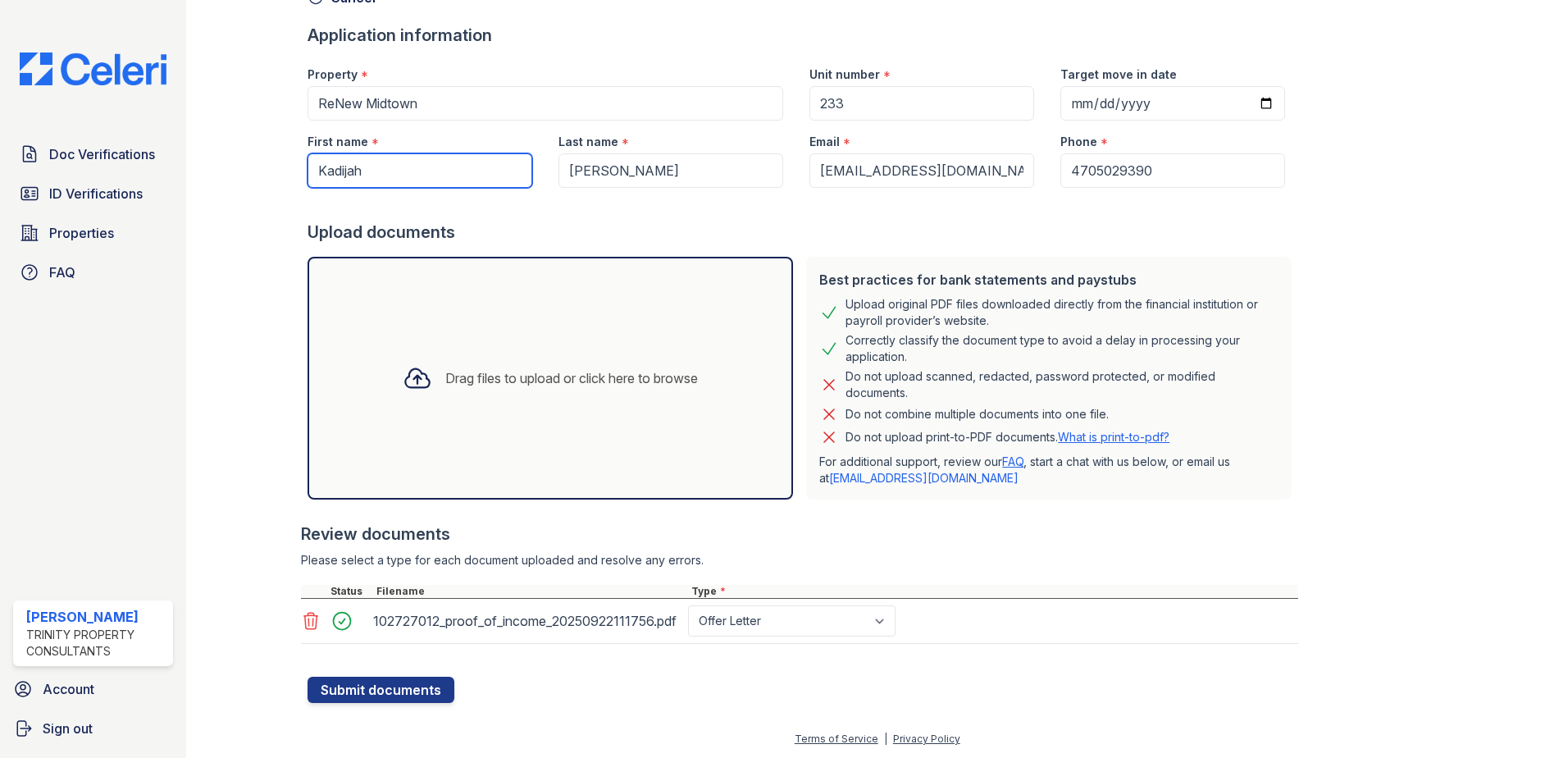
scroll to position [98, 0]
type input "Kadijah"
click at [362, 689] on button "Submit documents" at bounding box center [380, 688] width 147 height 26
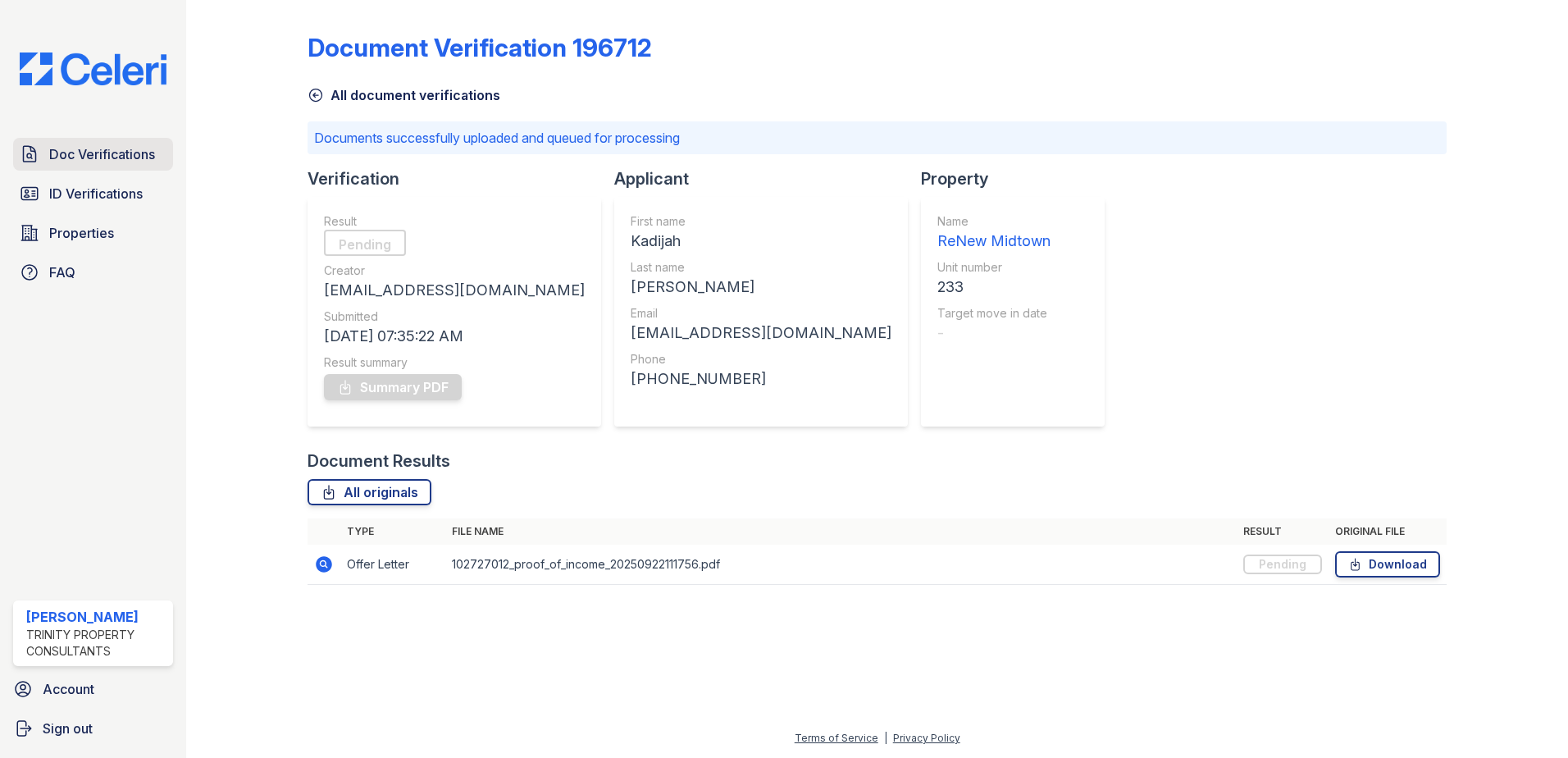
click at [145, 154] on span "Doc Verifications" at bounding box center [102, 154] width 106 height 19
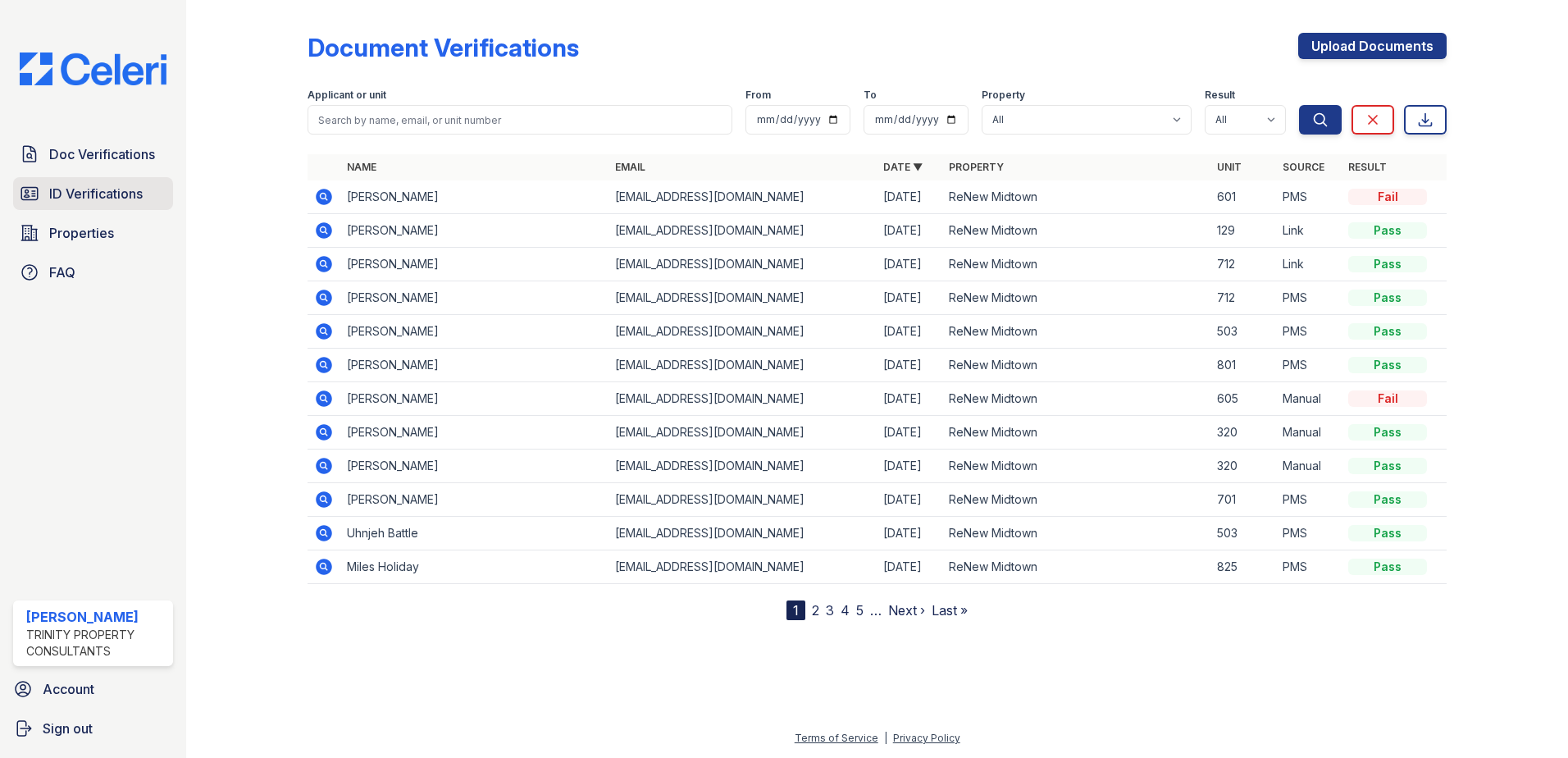
click at [81, 206] on link "ID Verifications" at bounding box center [93, 193] width 159 height 33
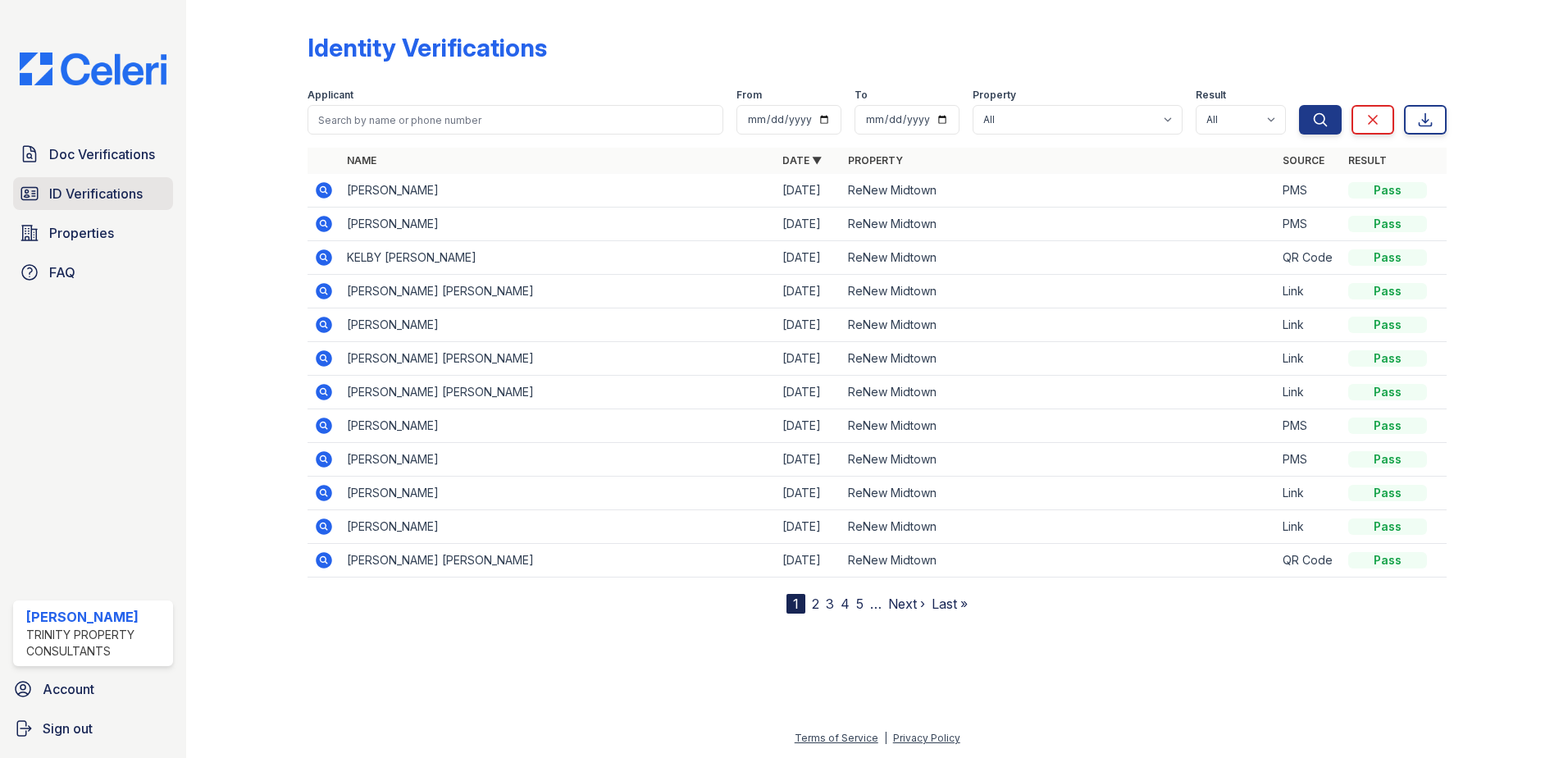
click at [86, 193] on span "ID Verifications" at bounding box center [95, 193] width 93 height 19
click at [92, 150] on span "Doc Verifications" at bounding box center [102, 154] width 106 height 19
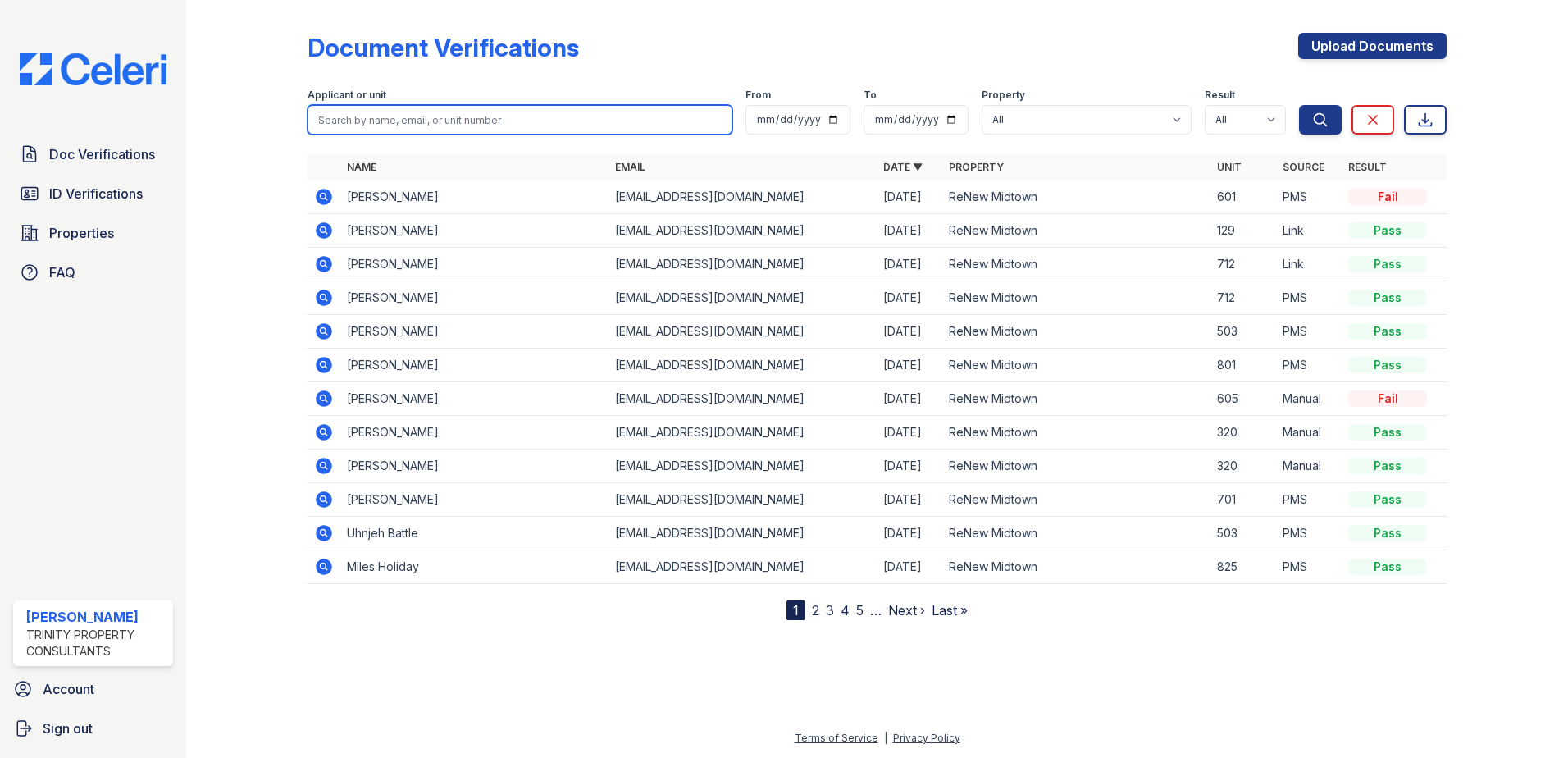
click at [423, 122] on input "search" at bounding box center [520, 119] width 425 height 30
type input "williaMS"
click at [1299, 105] on button "Search" at bounding box center [1320, 119] width 42 height 30
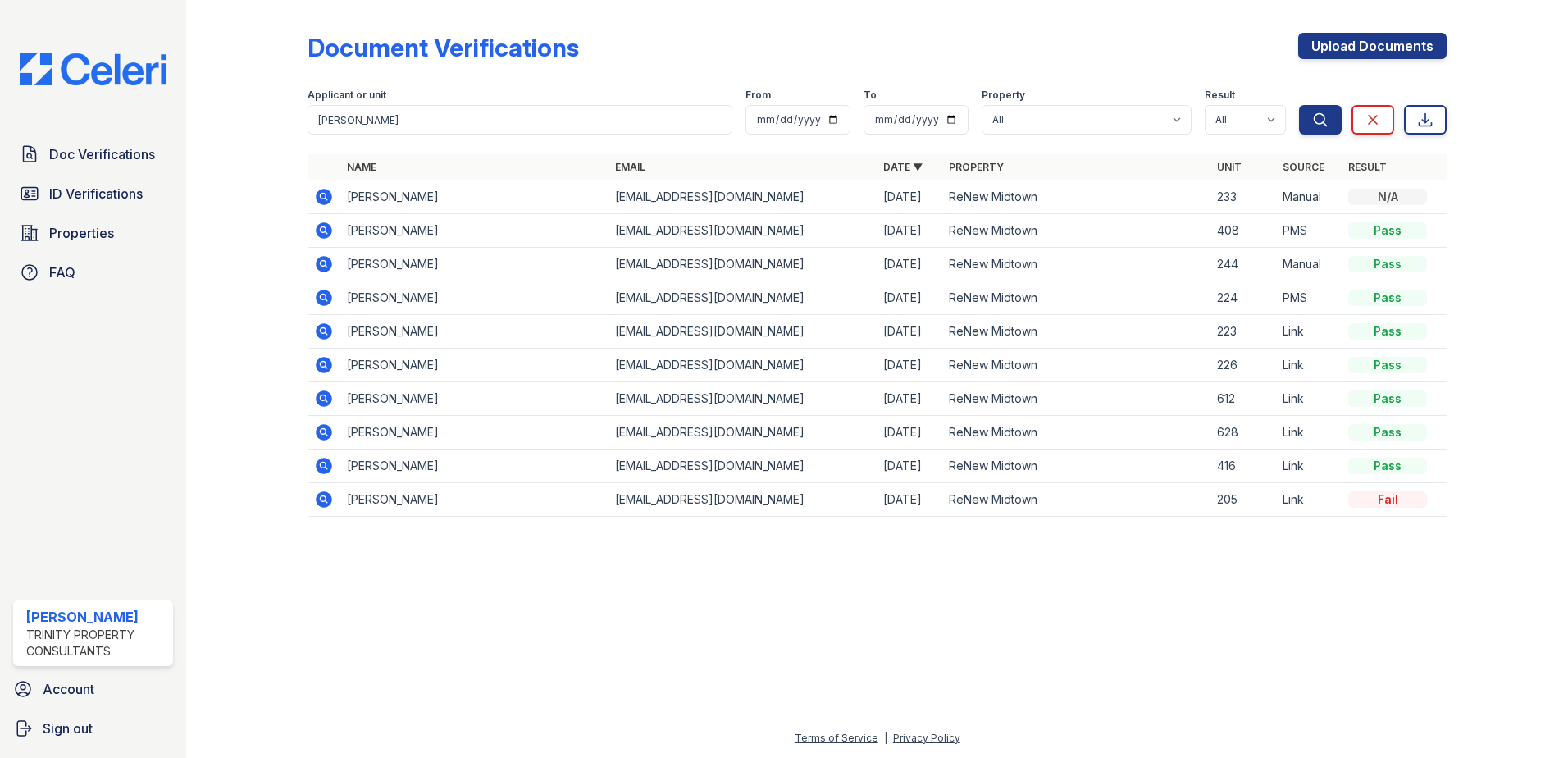
click at [320, 194] on icon at bounding box center [324, 196] width 16 height 16
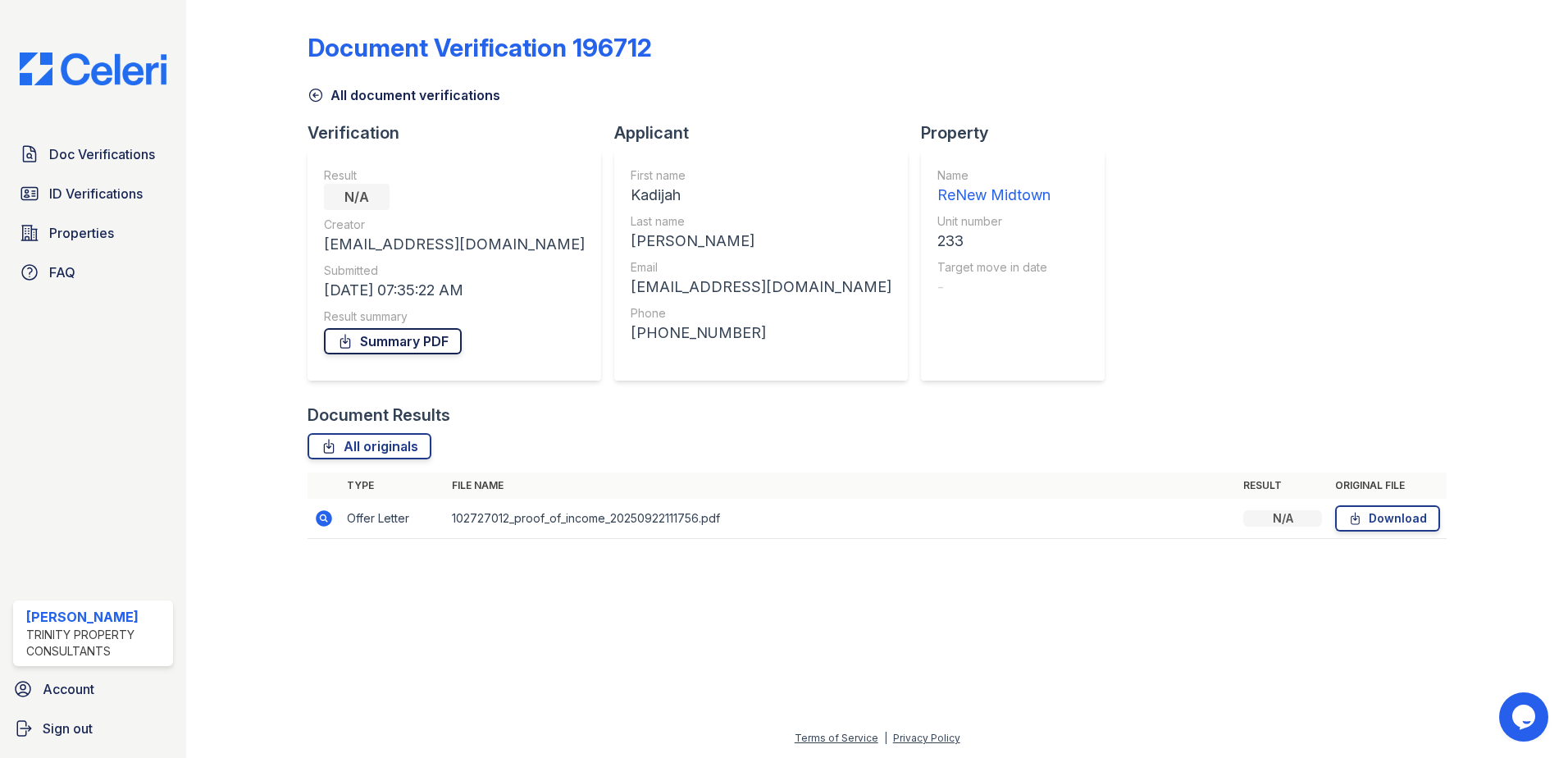
click at [379, 337] on link "Summary PDF" at bounding box center [392, 340] width 137 height 26
click at [1166, 281] on div "Document Verification 196712 All document verifications Verification Result N/A…" at bounding box center [877, 281] width 1139 height 549
